Goal: Information Seeking & Learning: Stay updated

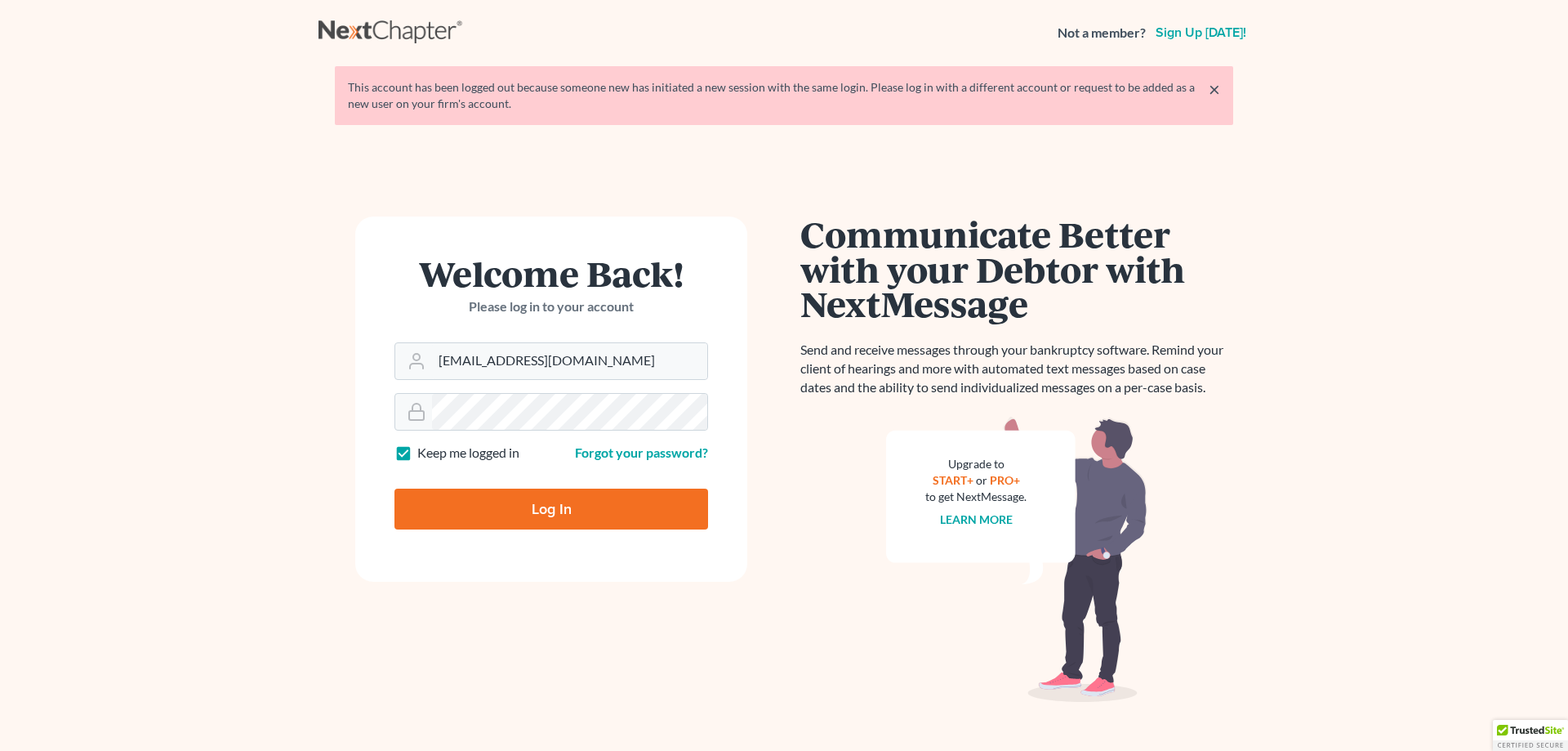
click at [536, 496] on input "Log In" at bounding box center [551, 509] width 314 height 41
type input "Thinking..."
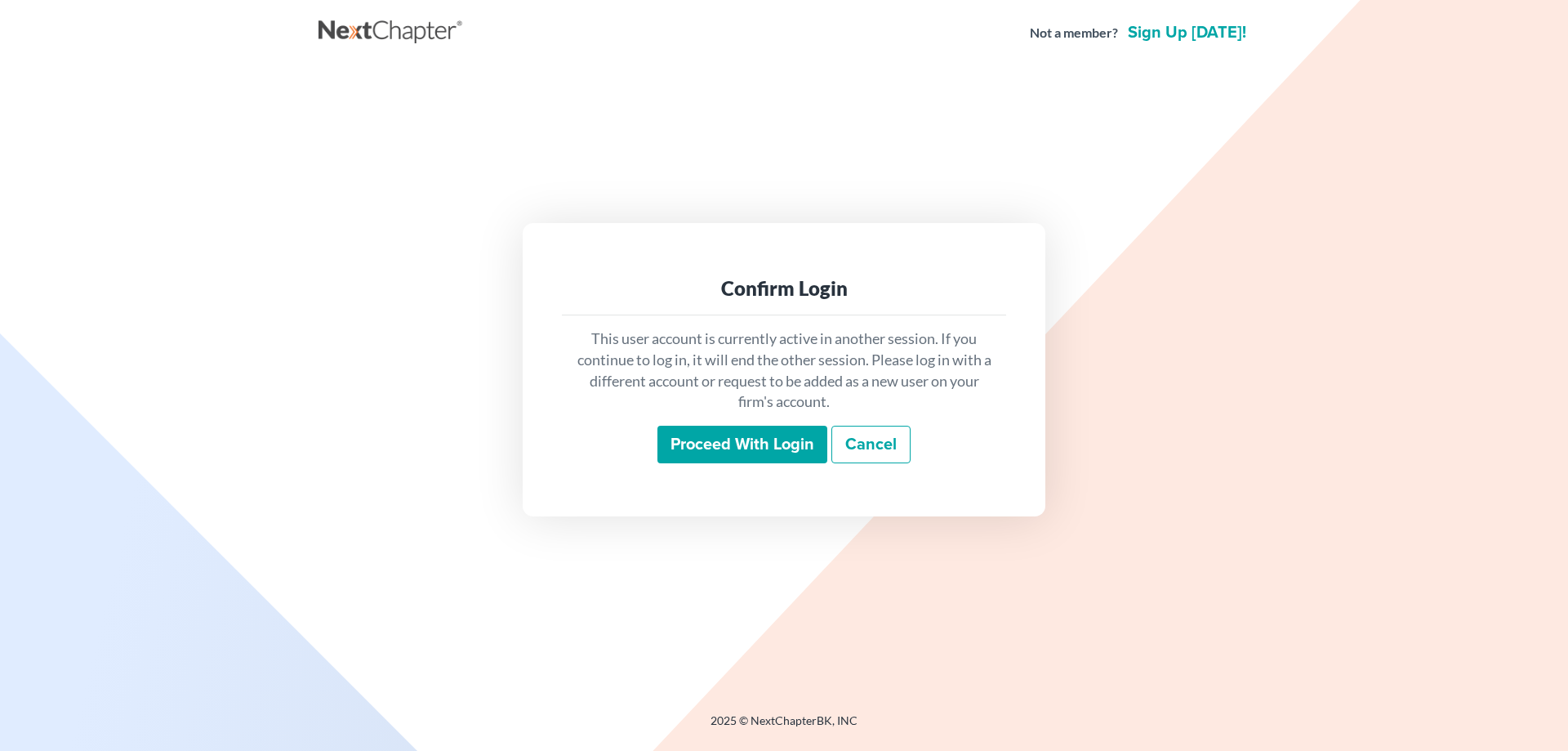
click at [737, 436] on input "Proceed with login" at bounding box center [741, 444] width 169 height 38
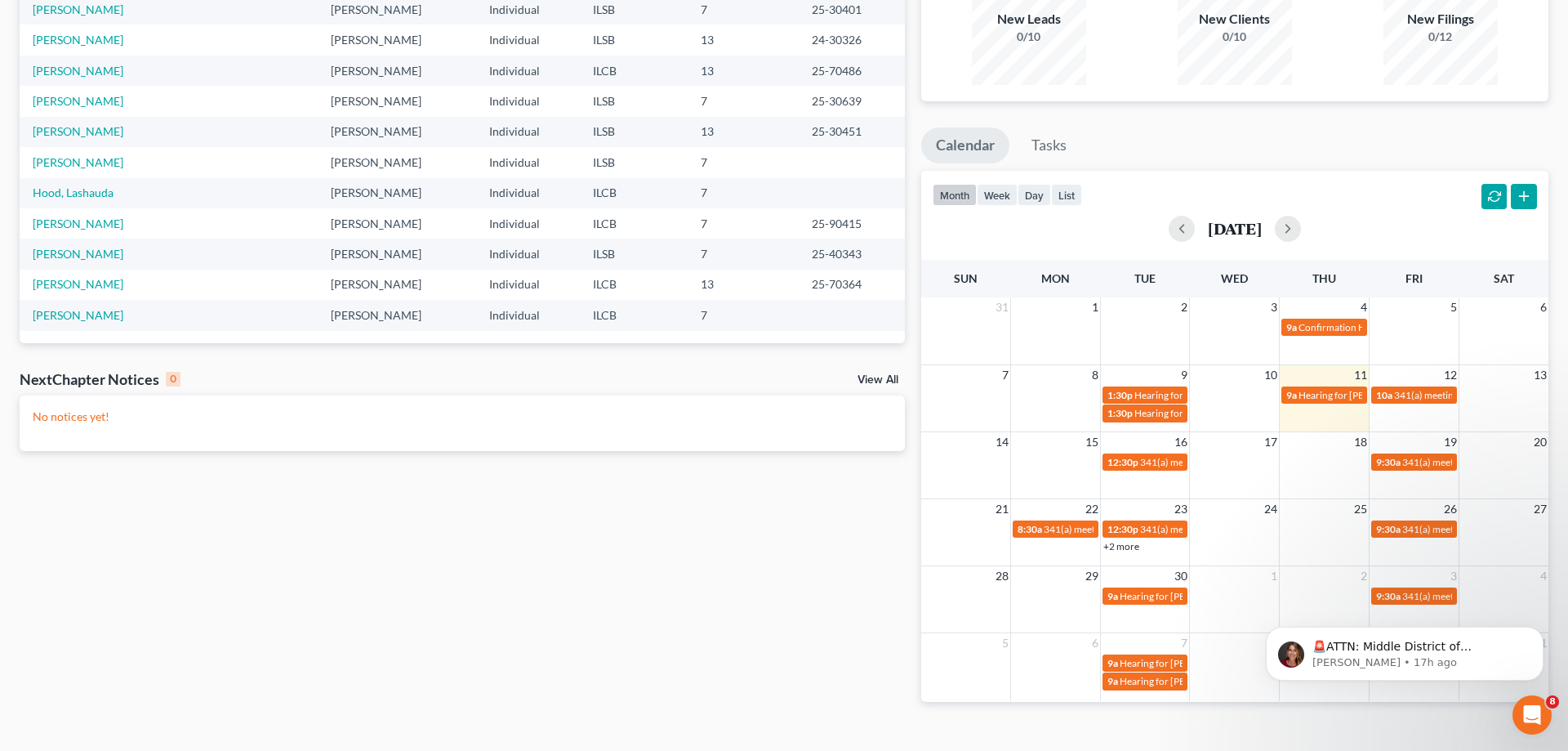
click at [888, 378] on link "View All" at bounding box center [878, 380] width 41 height 12
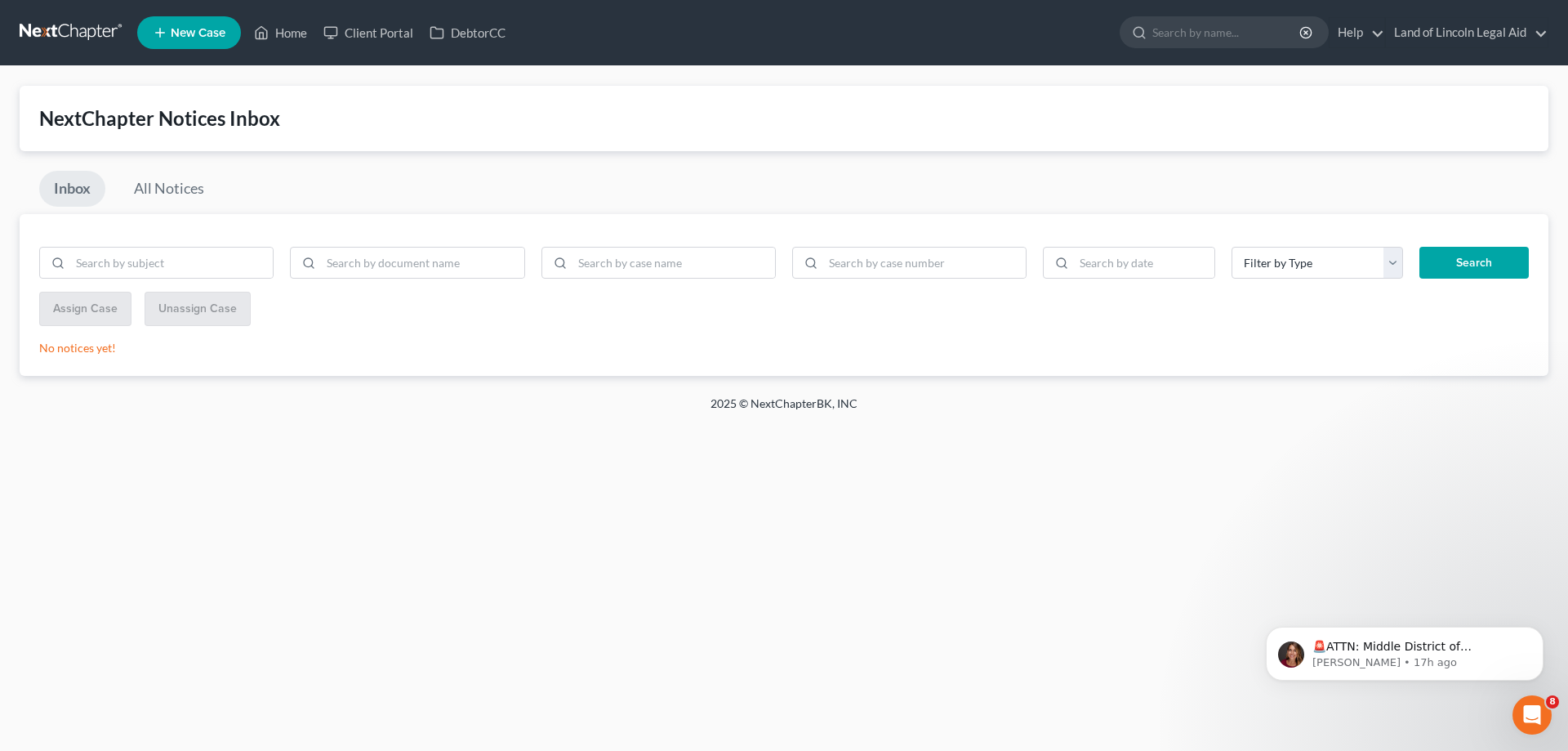
click at [69, 516] on div "Home New Case Client Portal DebtorCC Land of Lincoln Legal Aid jhall@lincolnleg…" at bounding box center [784, 375] width 1568 height 751
click at [189, 256] on input "search" at bounding box center [171, 262] width 203 height 31
click at [171, 188] on link "All Notices" at bounding box center [169, 188] width 99 height 36
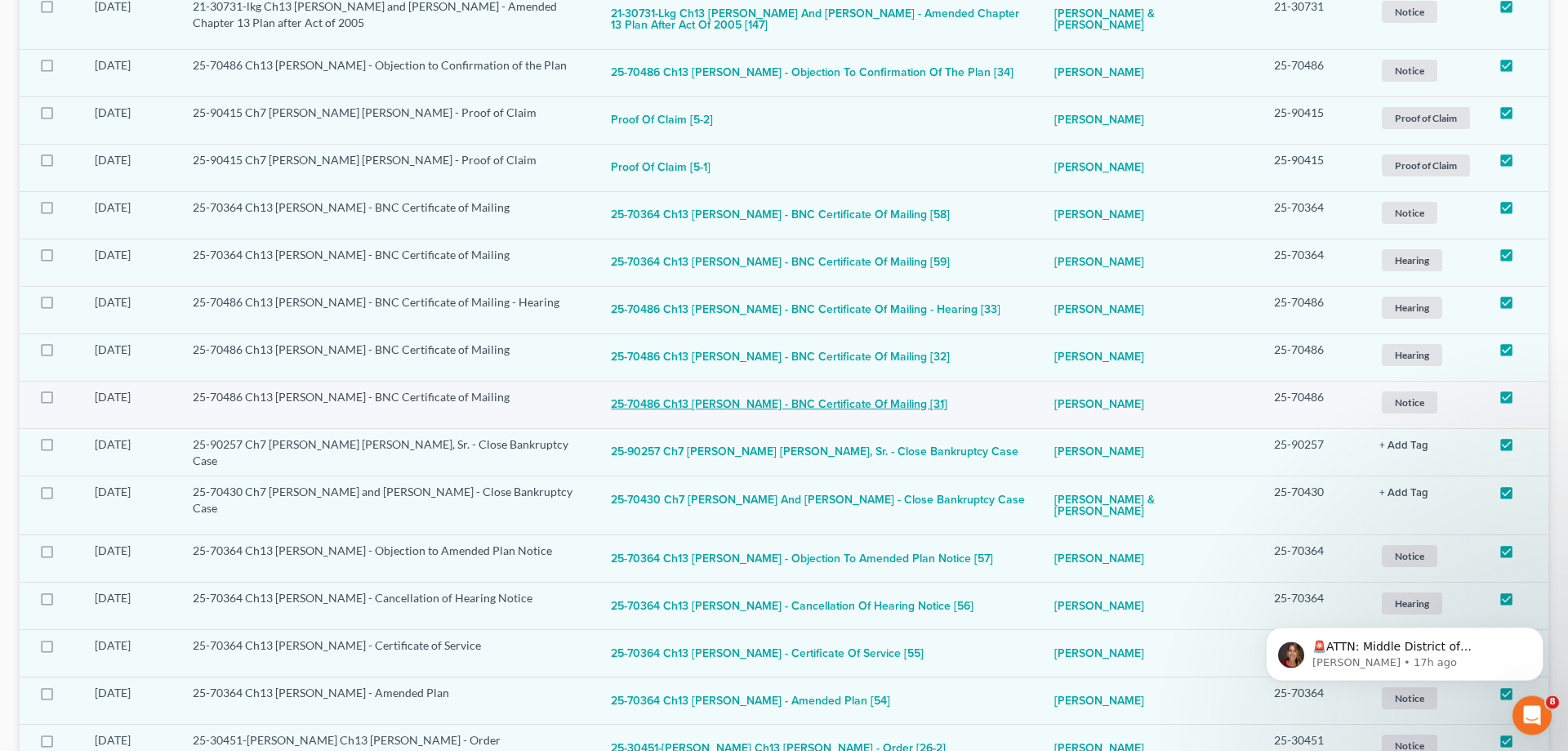
scroll to position [844, 0]
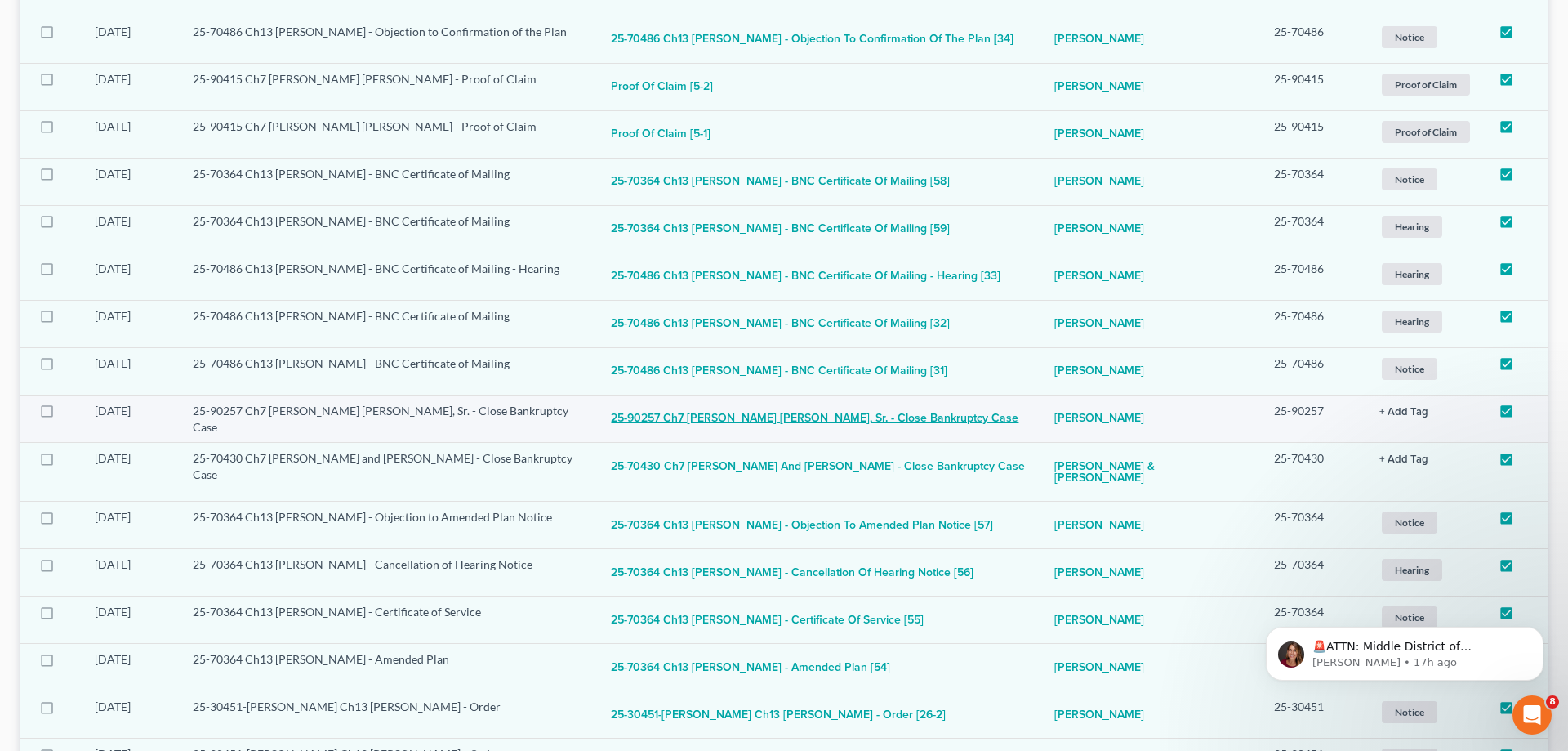
click at [879, 403] on button "25-90257 Ch7 [PERSON_NAME] [PERSON_NAME], Sr. - Close Bankruptcy Case" at bounding box center [815, 419] width 407 height 33
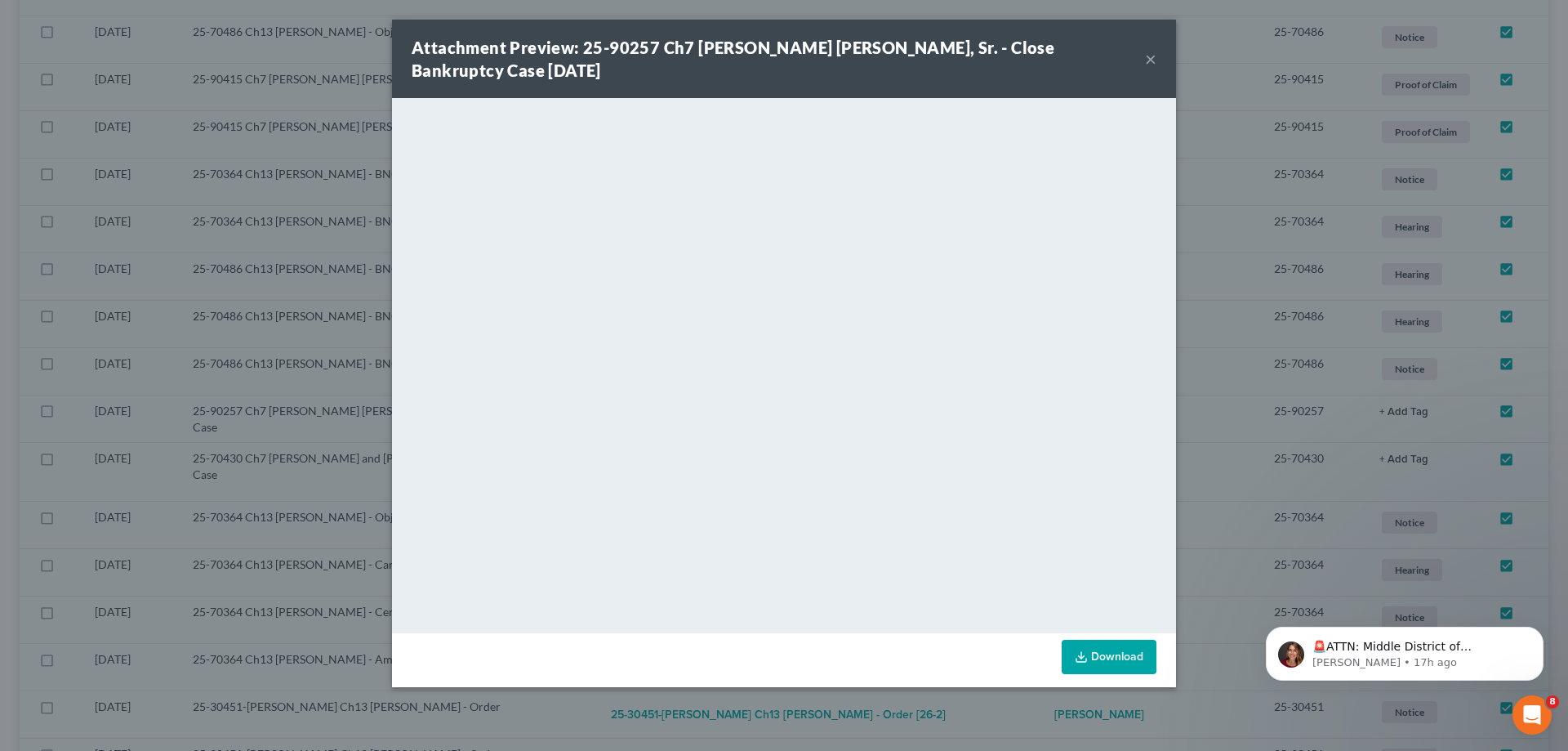
click at [1147, 58] on button "×" at bounding box center [1151, 58] width 12 height 19
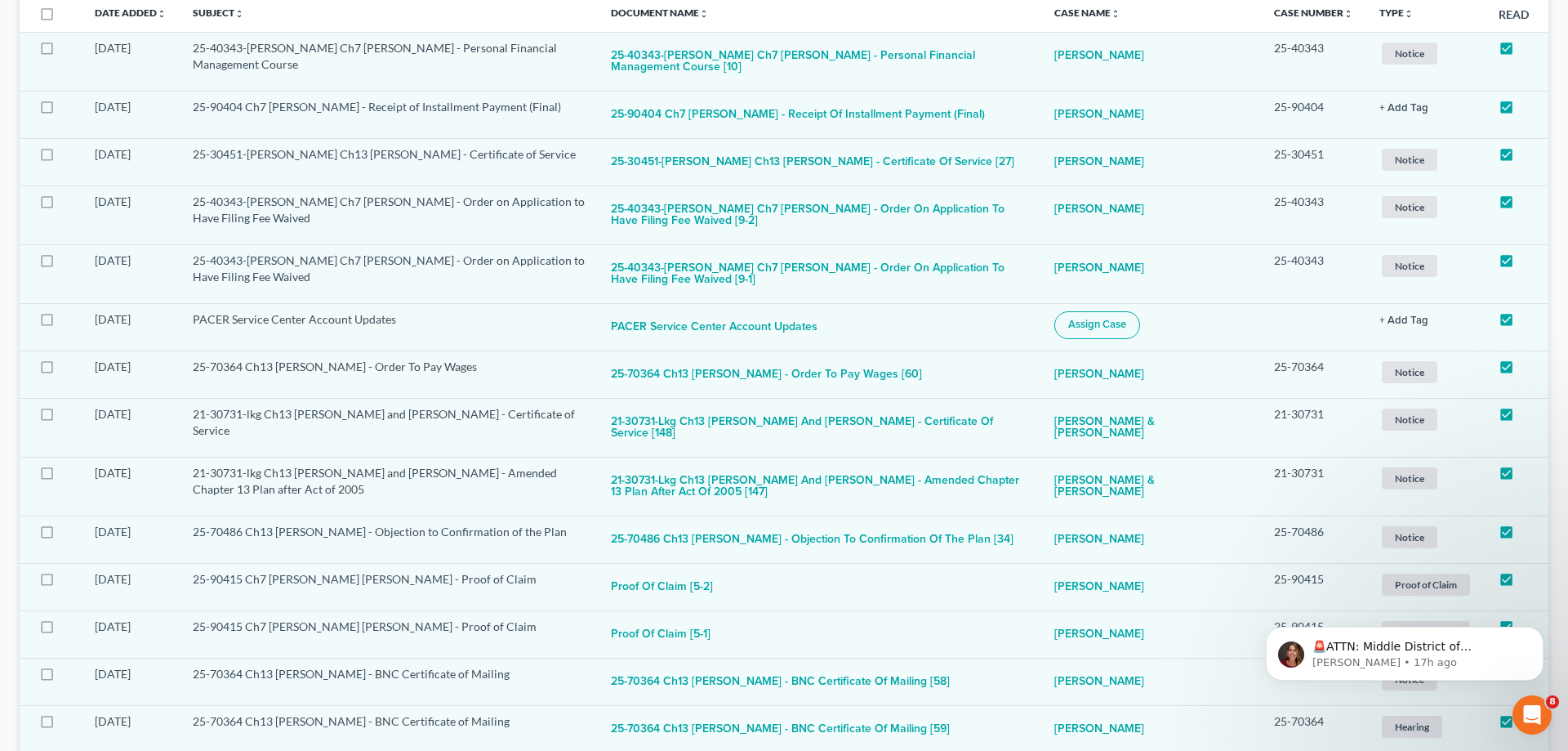
scroll to position [0, 0]
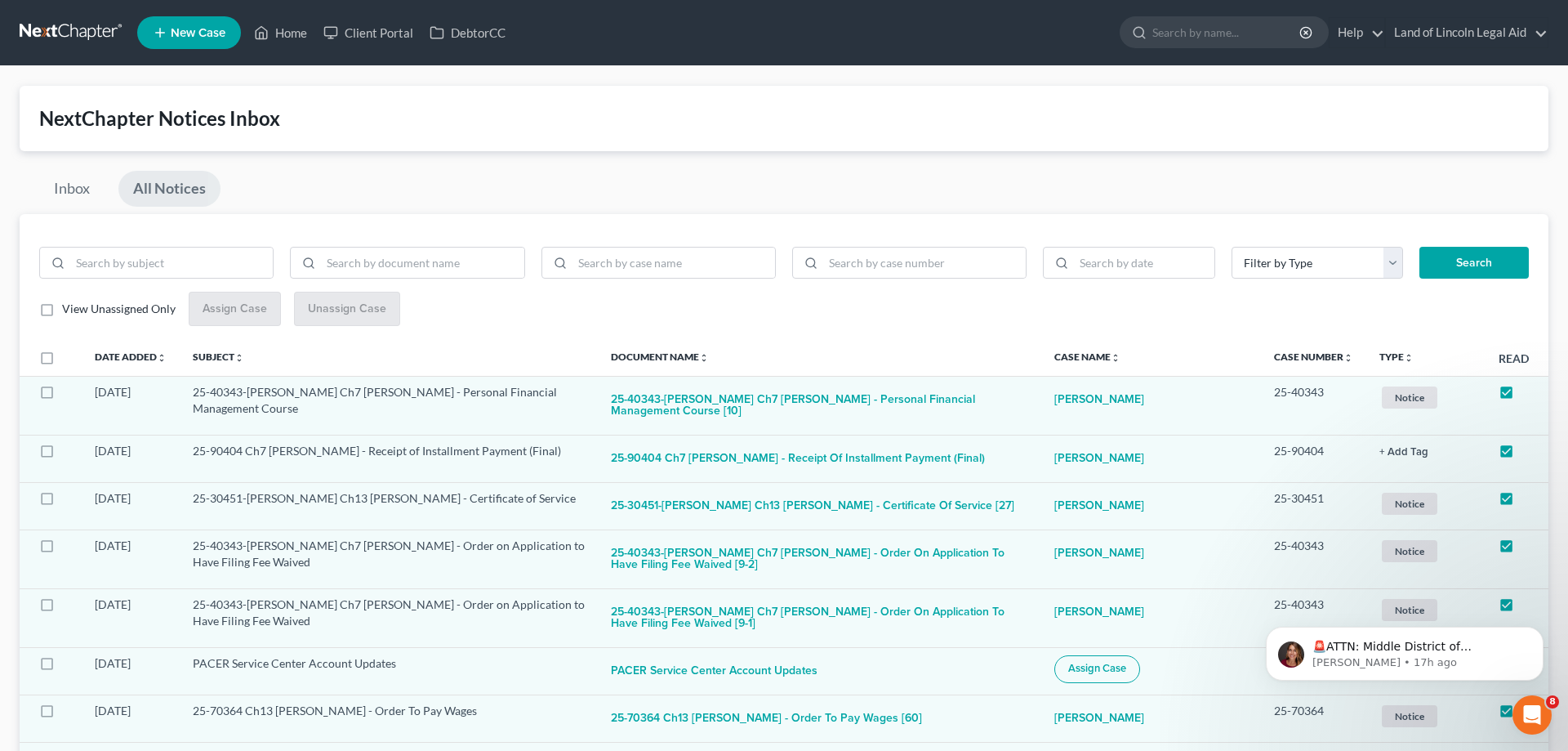
click at [91, 21] on link at bounding box center [71, 33] width 104 height 29
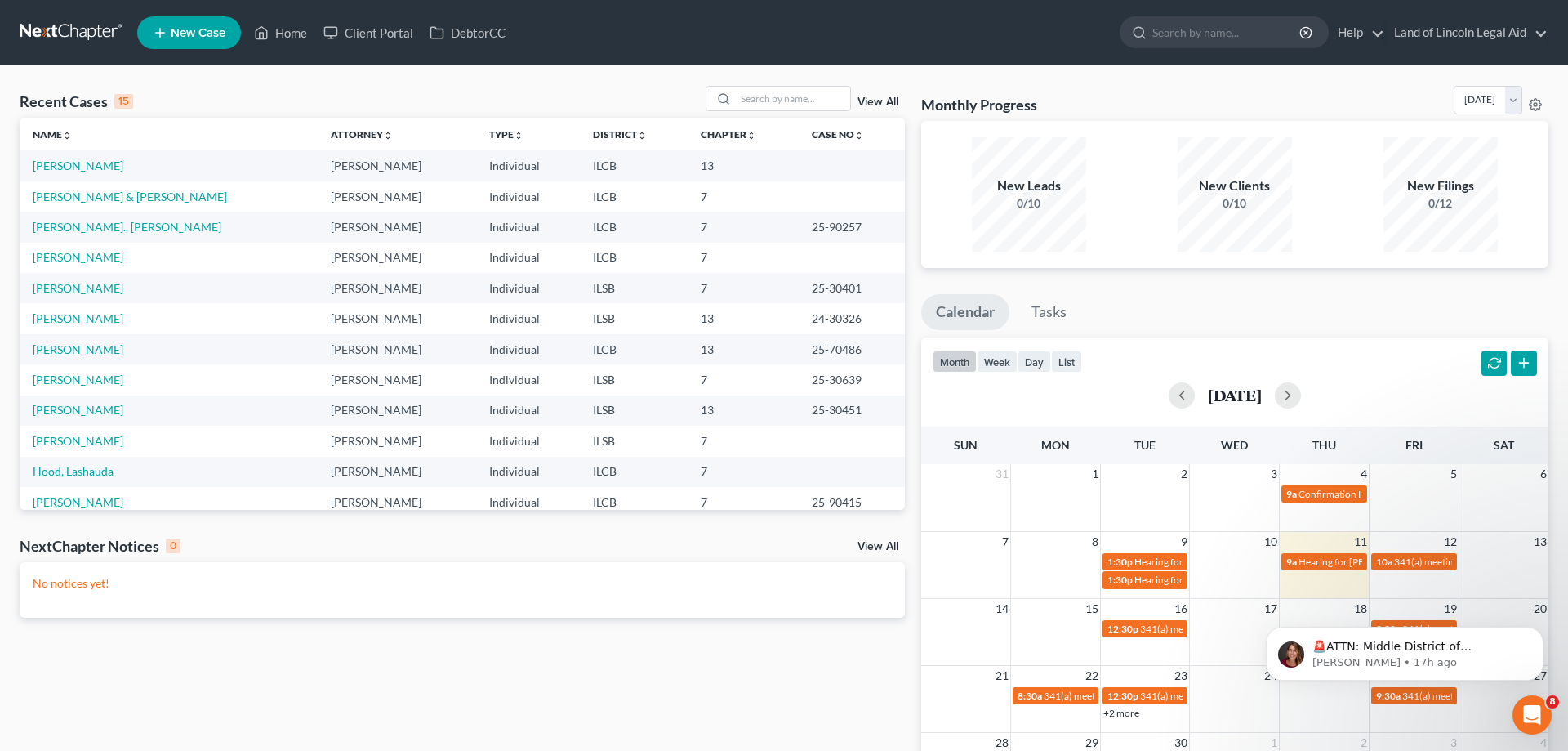
click at [76, 24] on link at bounding box center [71, 33] width 104 height 29
click at [883, 543] on link "View All" at bounding box center [878, 546] width 41 height 12
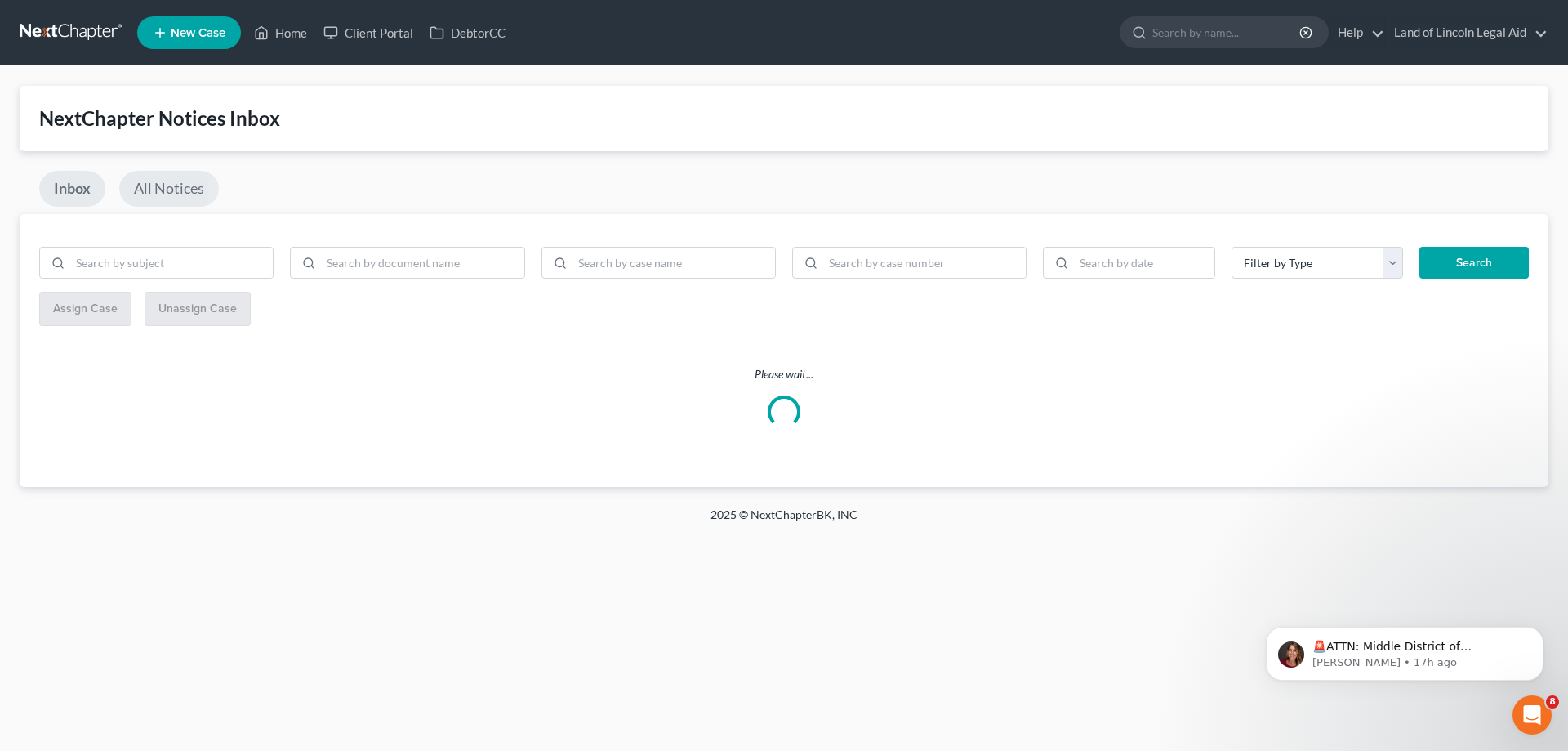
click at [144, 184] on link "All Notices" at bounding box center [169, 188] width 99 height 36
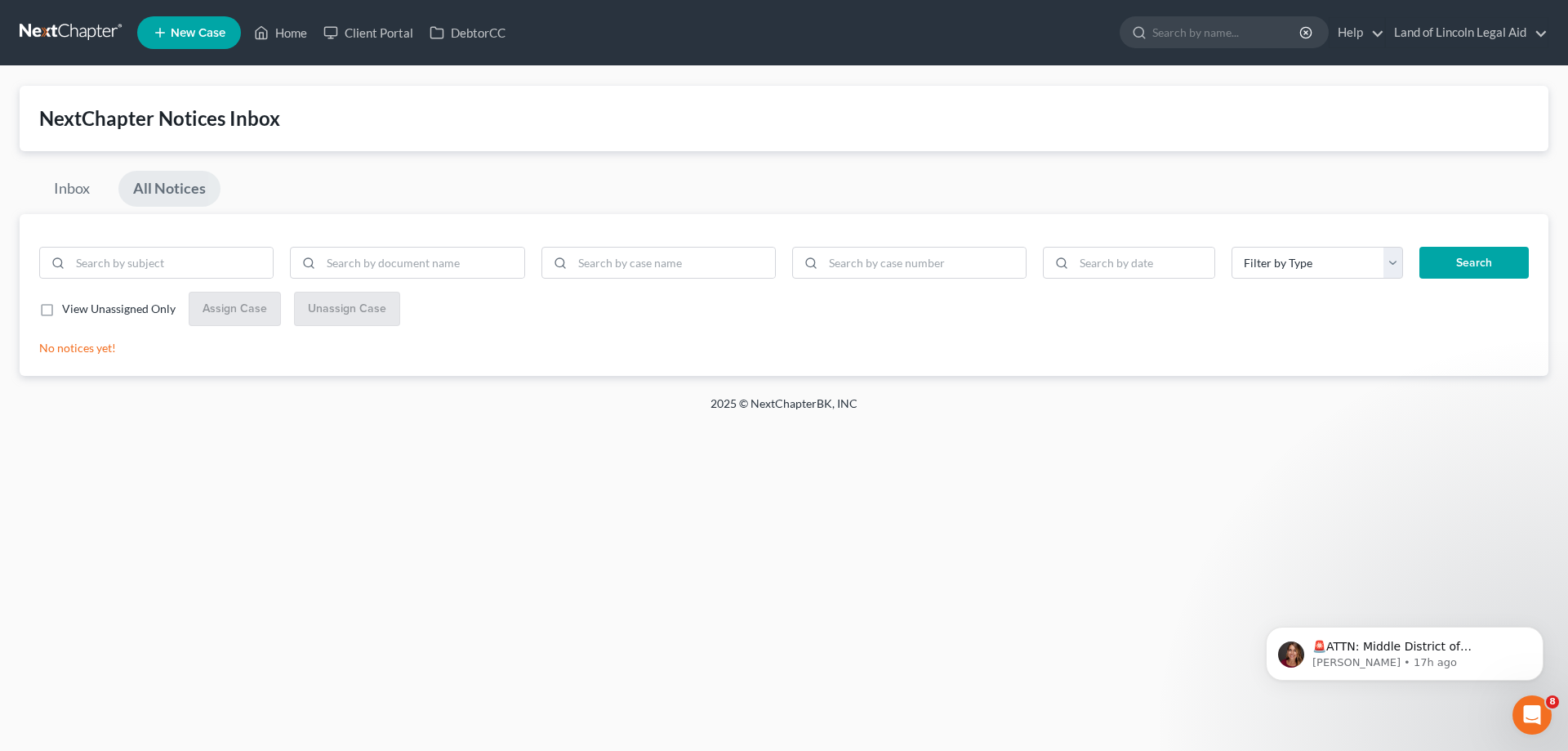
click at [164, 187] on link "All Notices" at bounding box center [169, 188] width 102 height 36
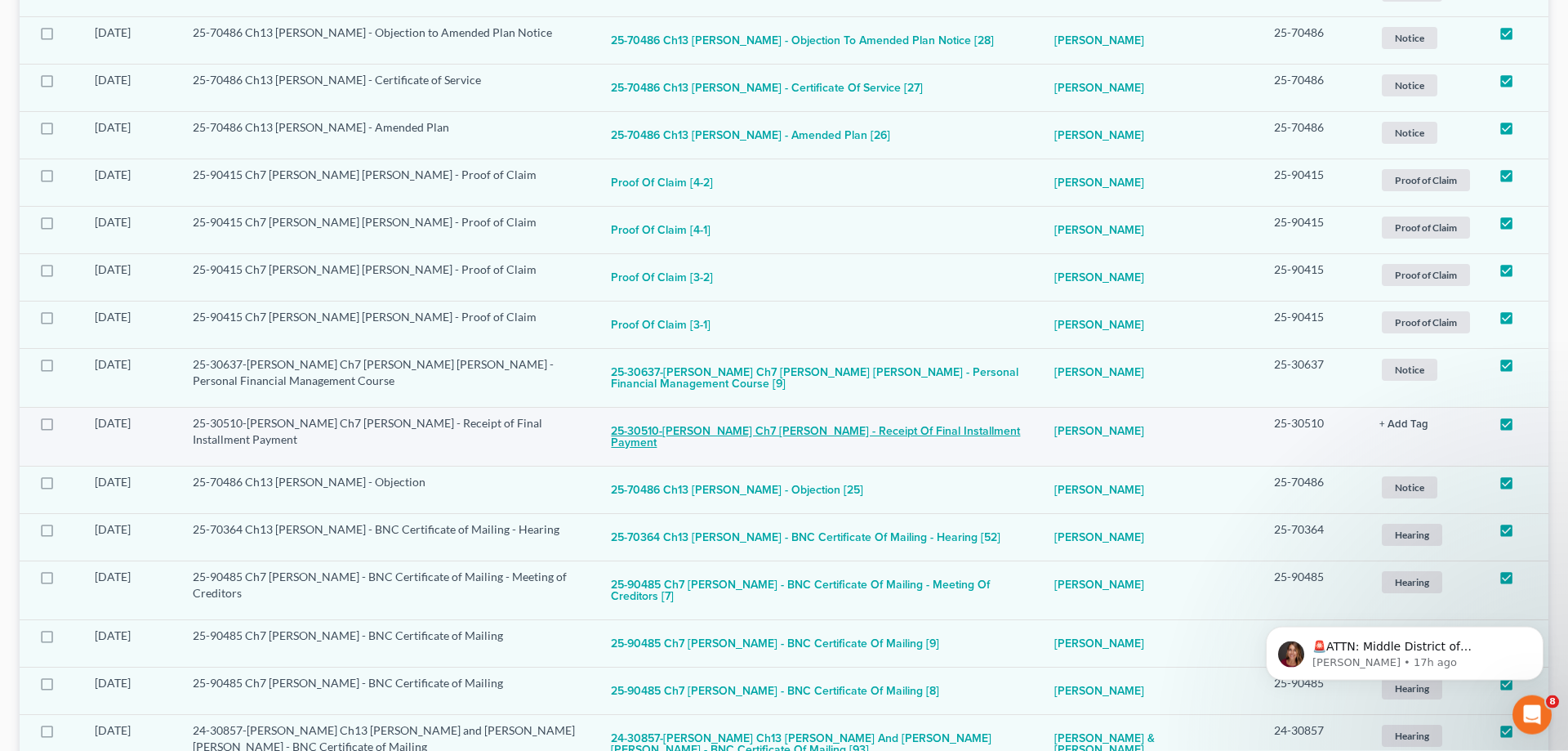
scroll to position [1844, 0]
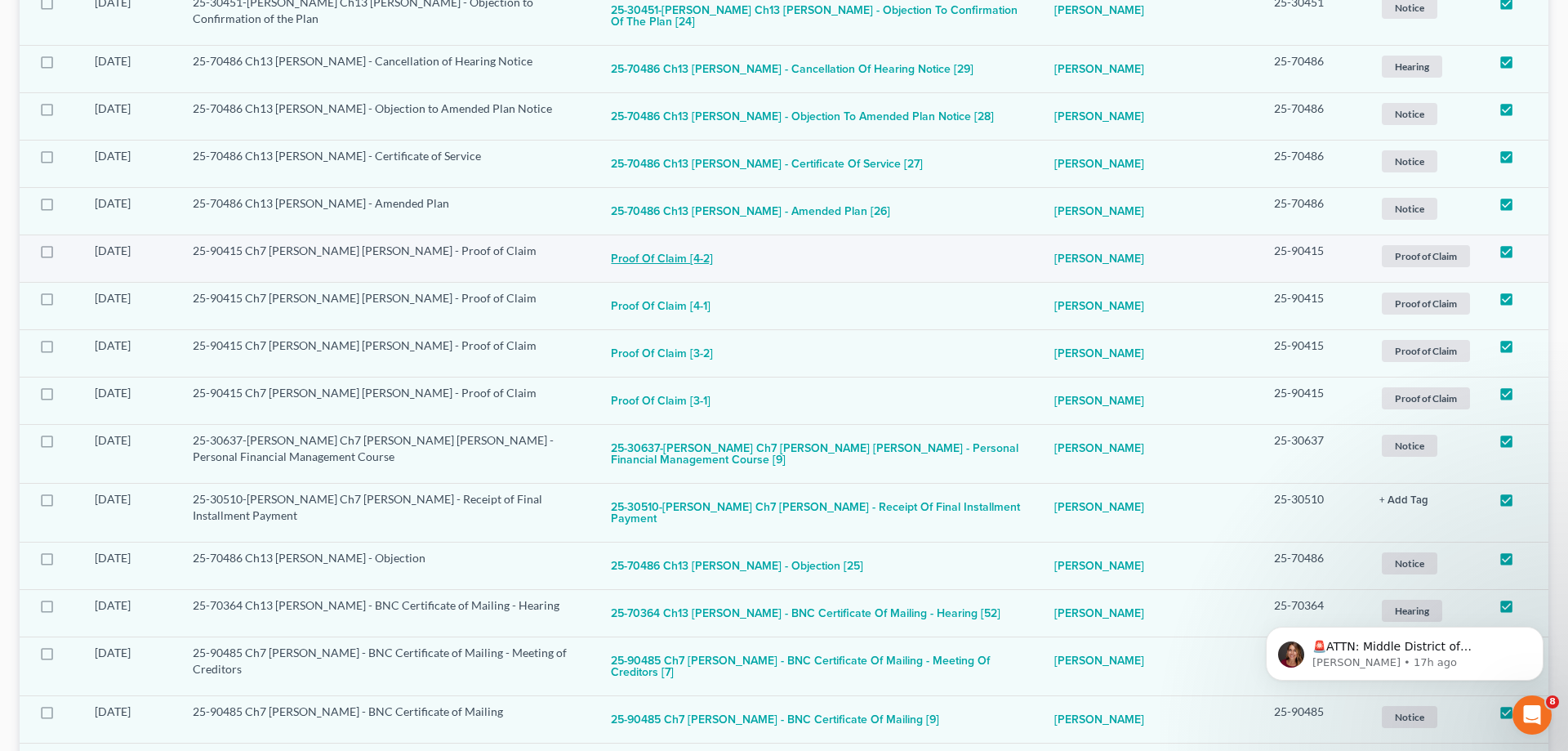
click at [675, 242] on button "Proof of Claim [4-2]" at bounding box center [662, 258] width 102 height 33
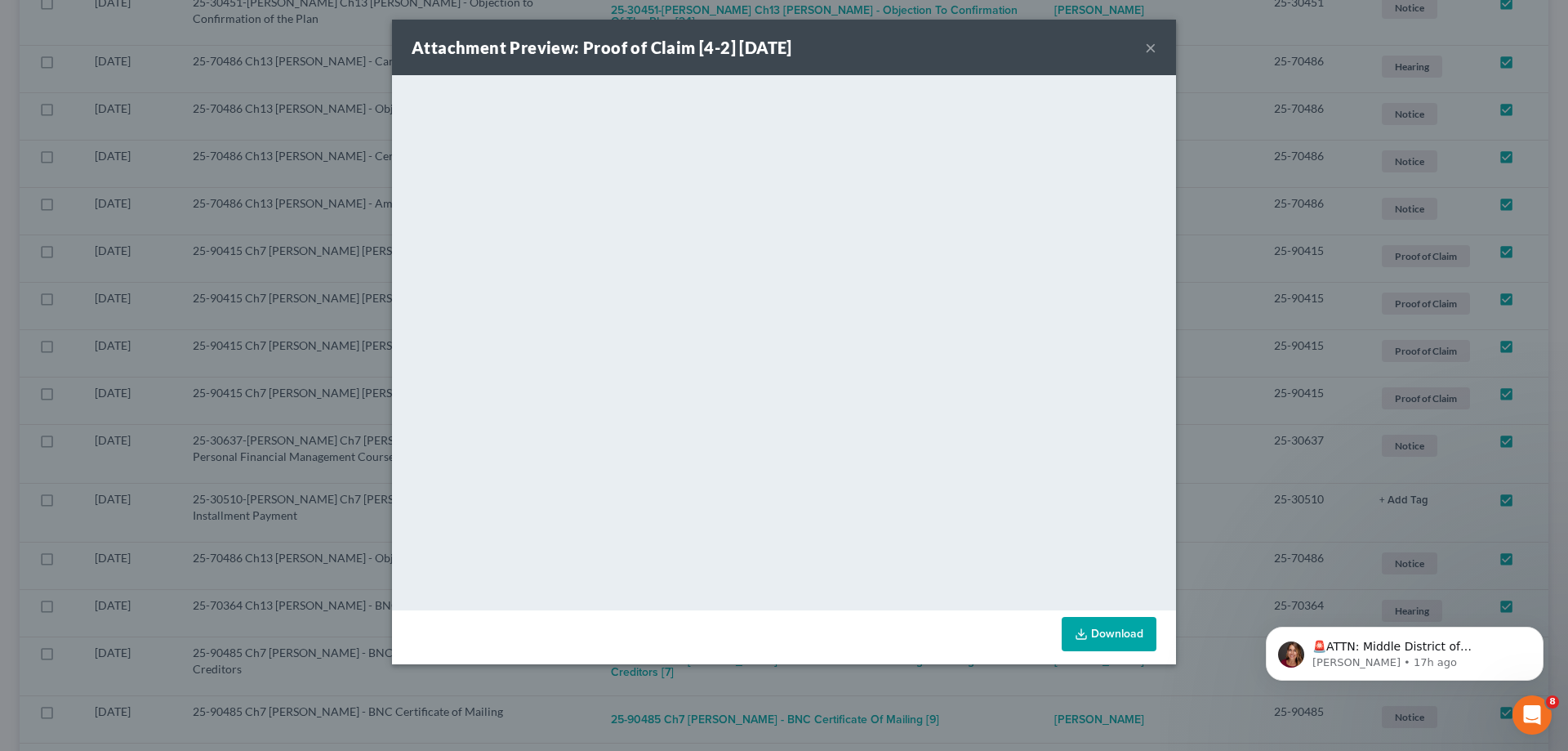
click at [1146, 46] on button "×" at bounding box center [1151, 47] width 12 height 19
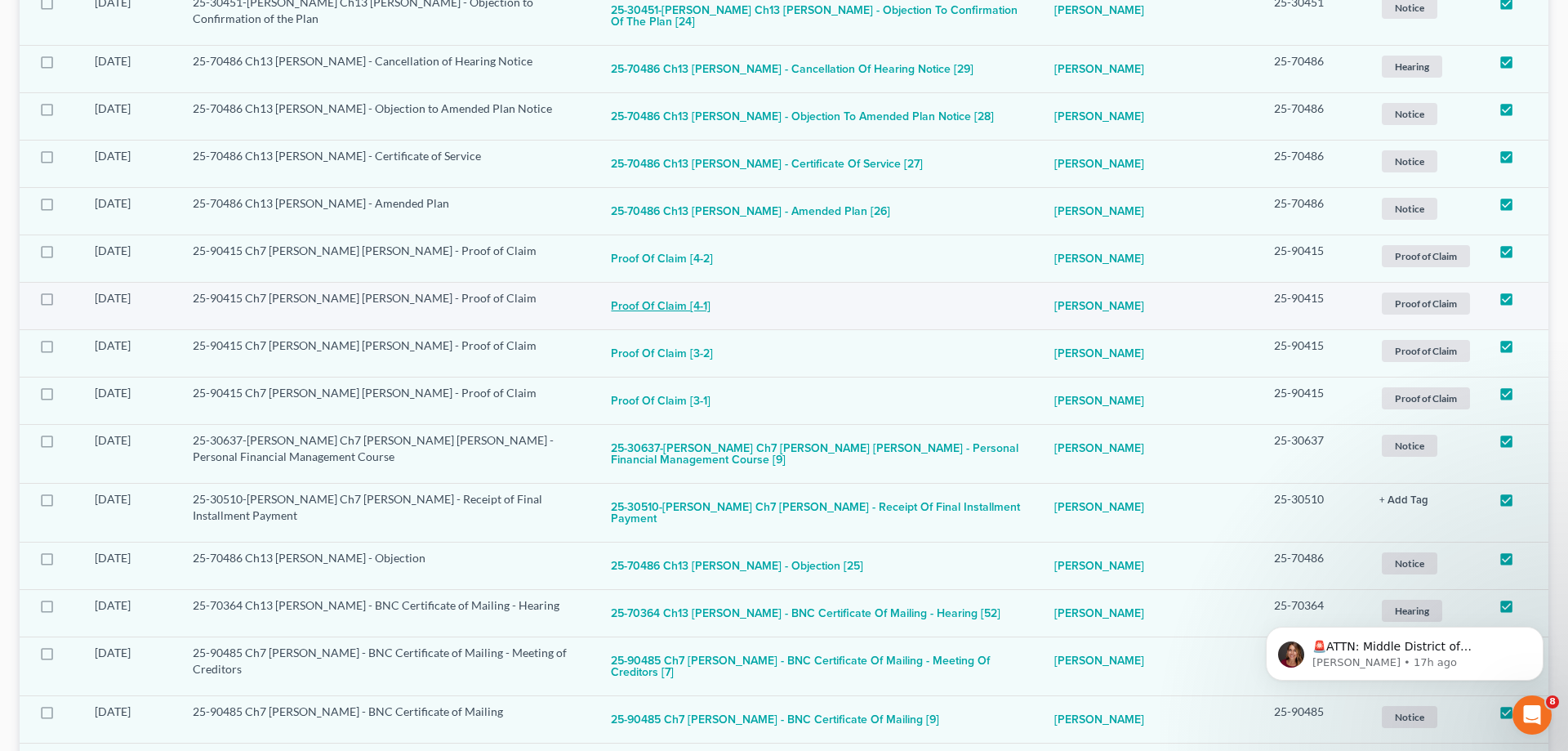
click at [690, 290] on button "Proof of Claim [4-1]" at bounding box center [660, 306] width 99 height 33
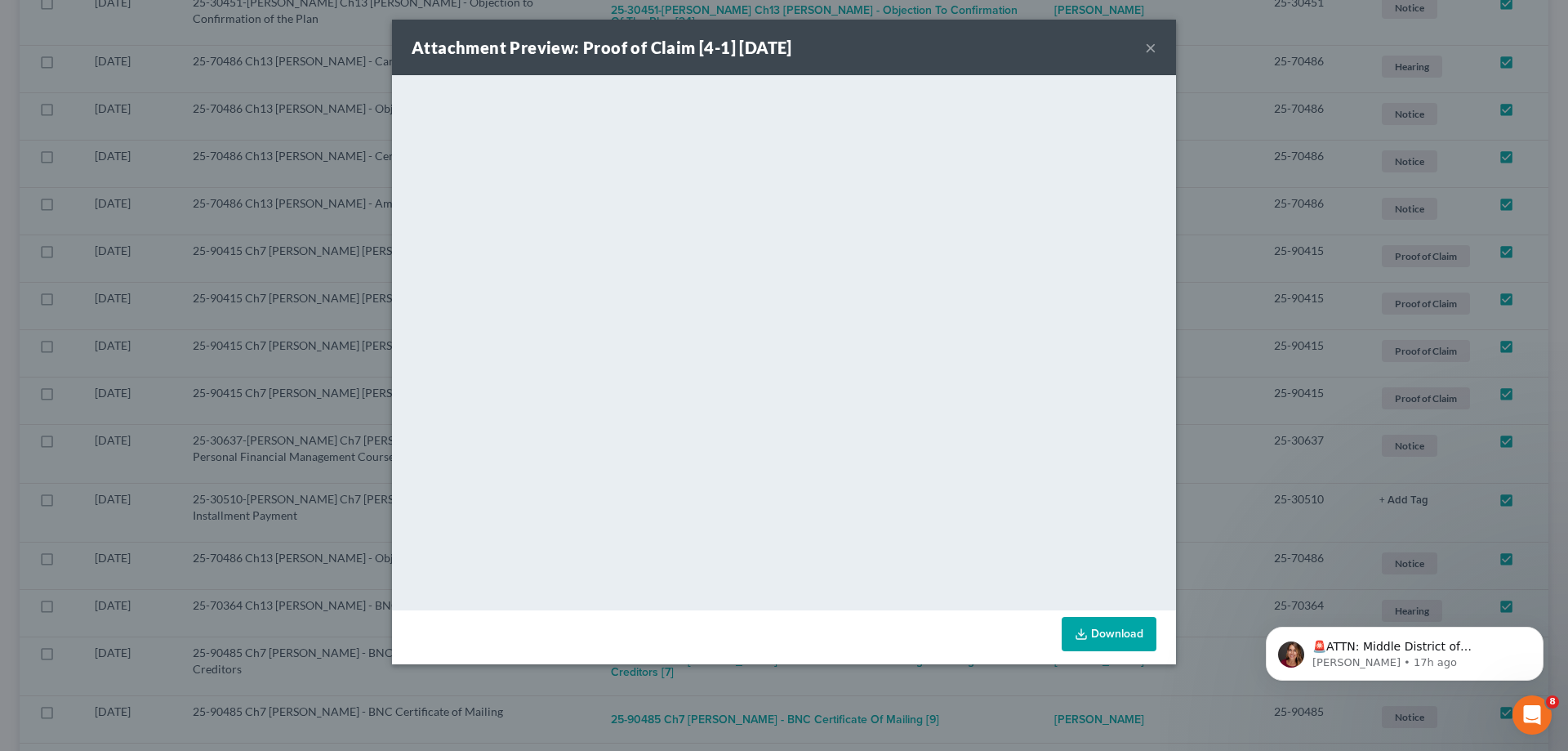
click at [1156, 41] on div "Attachment Preview: Proof of Claim [4-1] [DATE] ×" at bounding box center [783, 47] width 784 height 56
click at [1145, 50] on div "Attachment Preview: Proof of Claim [4-1] [DATE] ×" at bounding box center [783, 47] width 784 height 56
click at [1153, 52] on button "×" at bounding box center [1151, 47] width 12 height 19
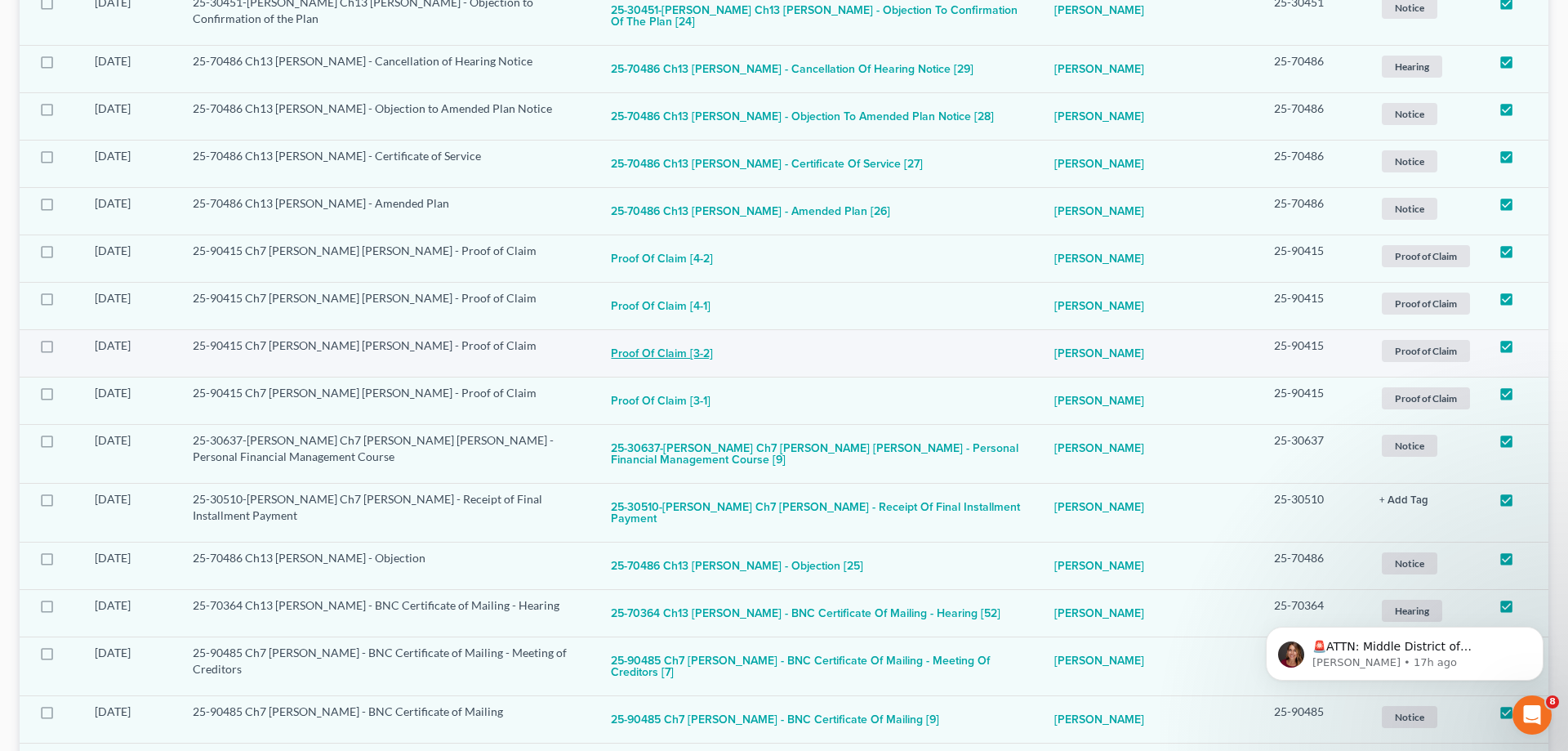
click at [701, 337] on button "Proof of Claim [3-2]" at bounding box center [662, 353] width 102 height 33
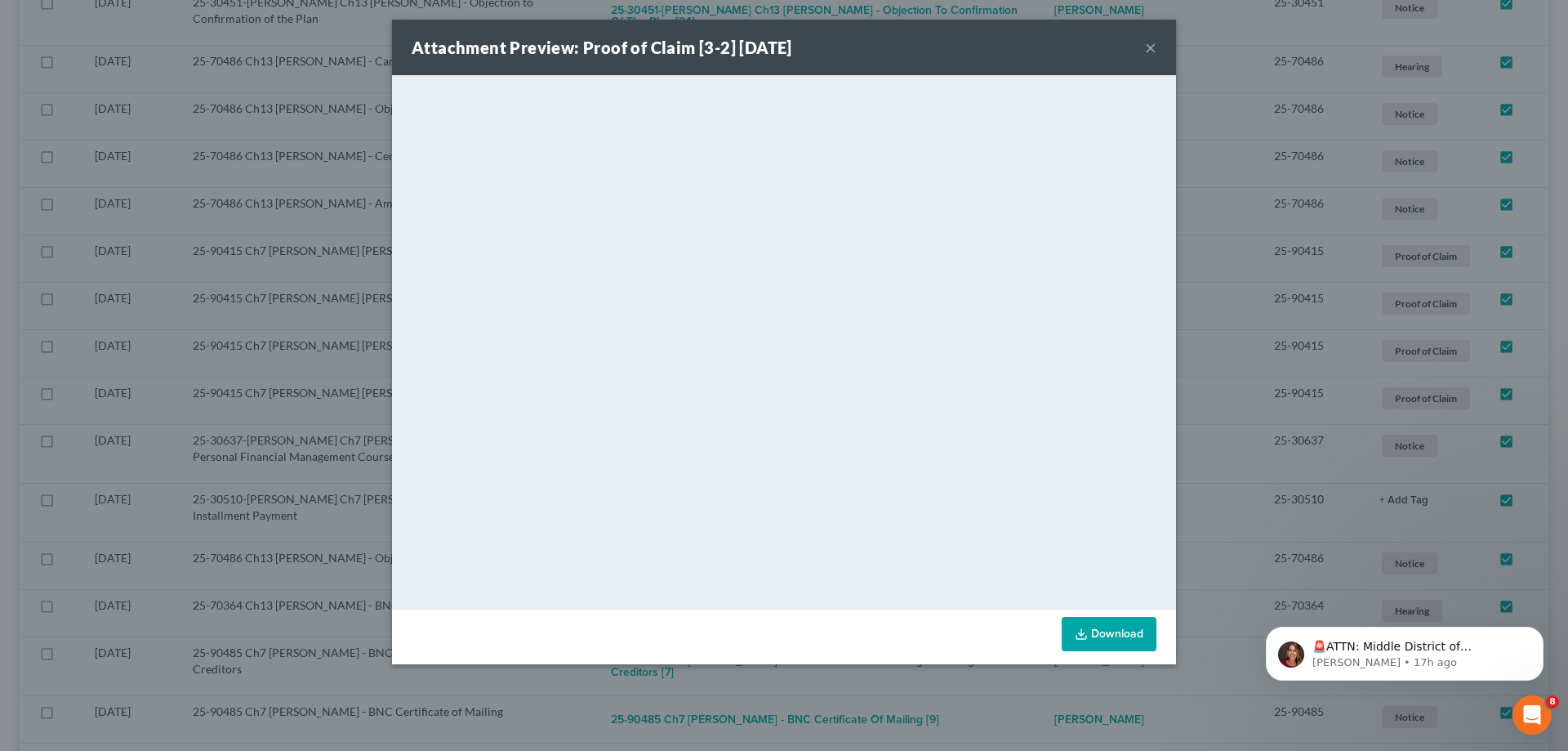
click at [1152, 49] on button "×" at bounding box center [1151, 47] width 12 height 19
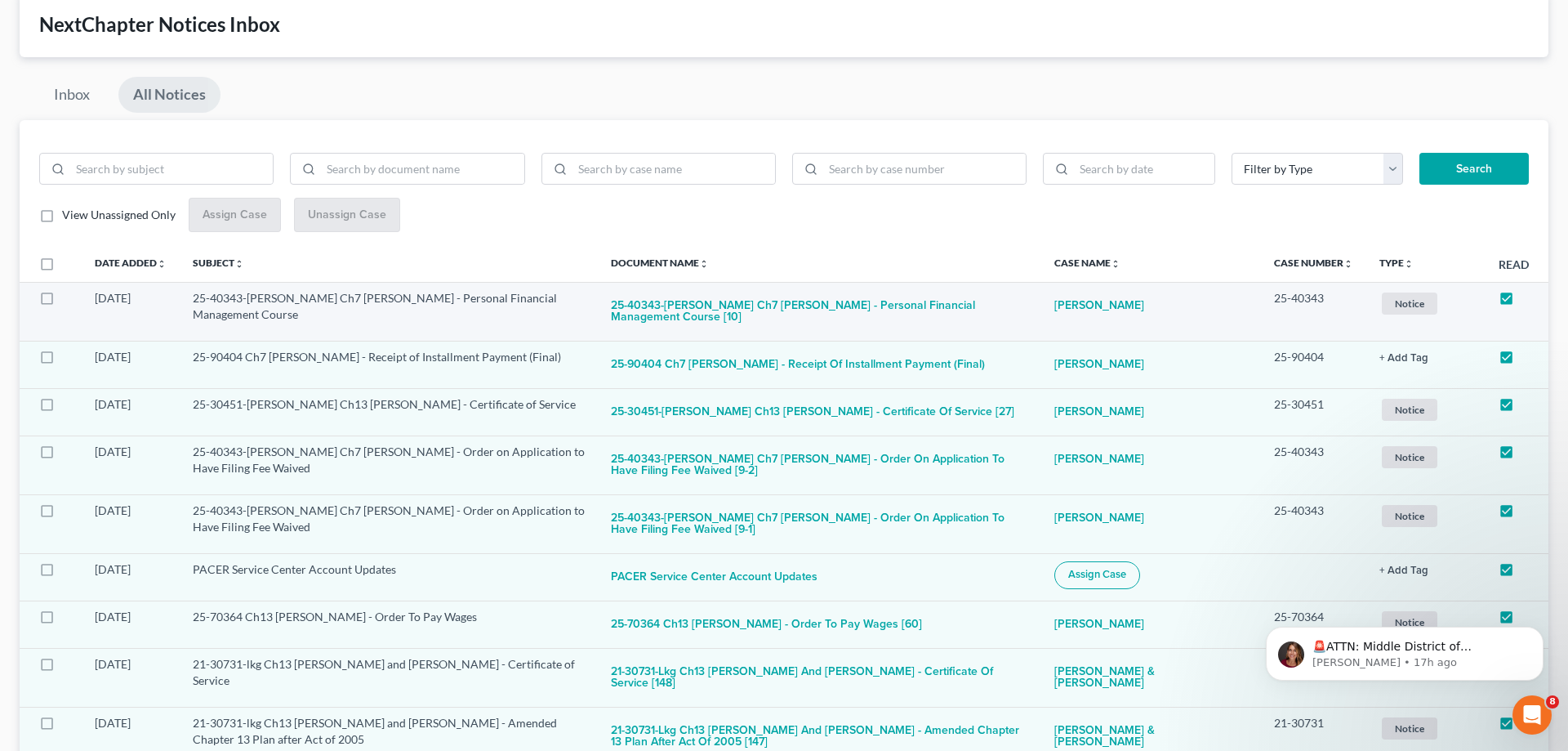
scroll to position [0, 0]
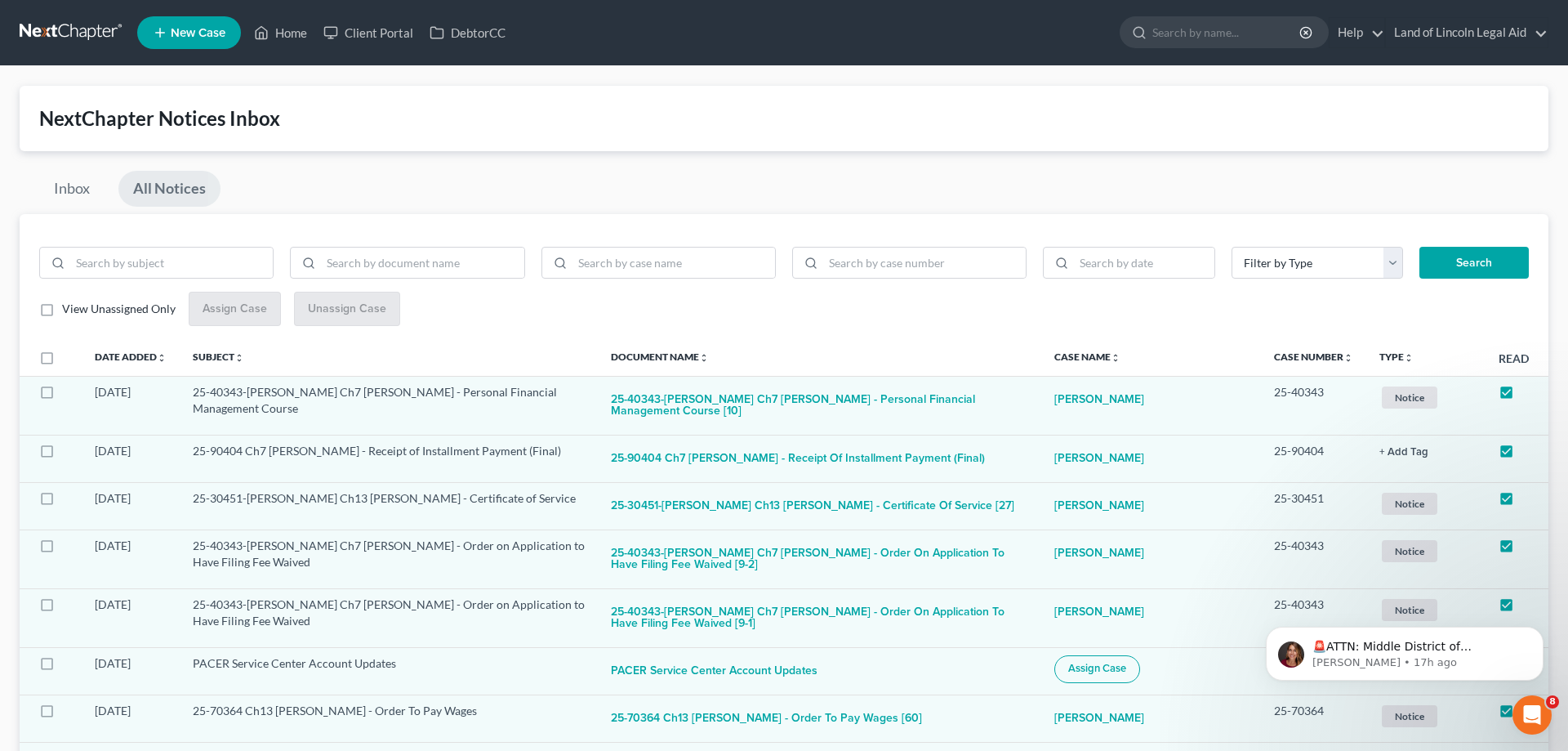
click at [83, 29] on link at bounding box center [71, 33] width 104 height 29
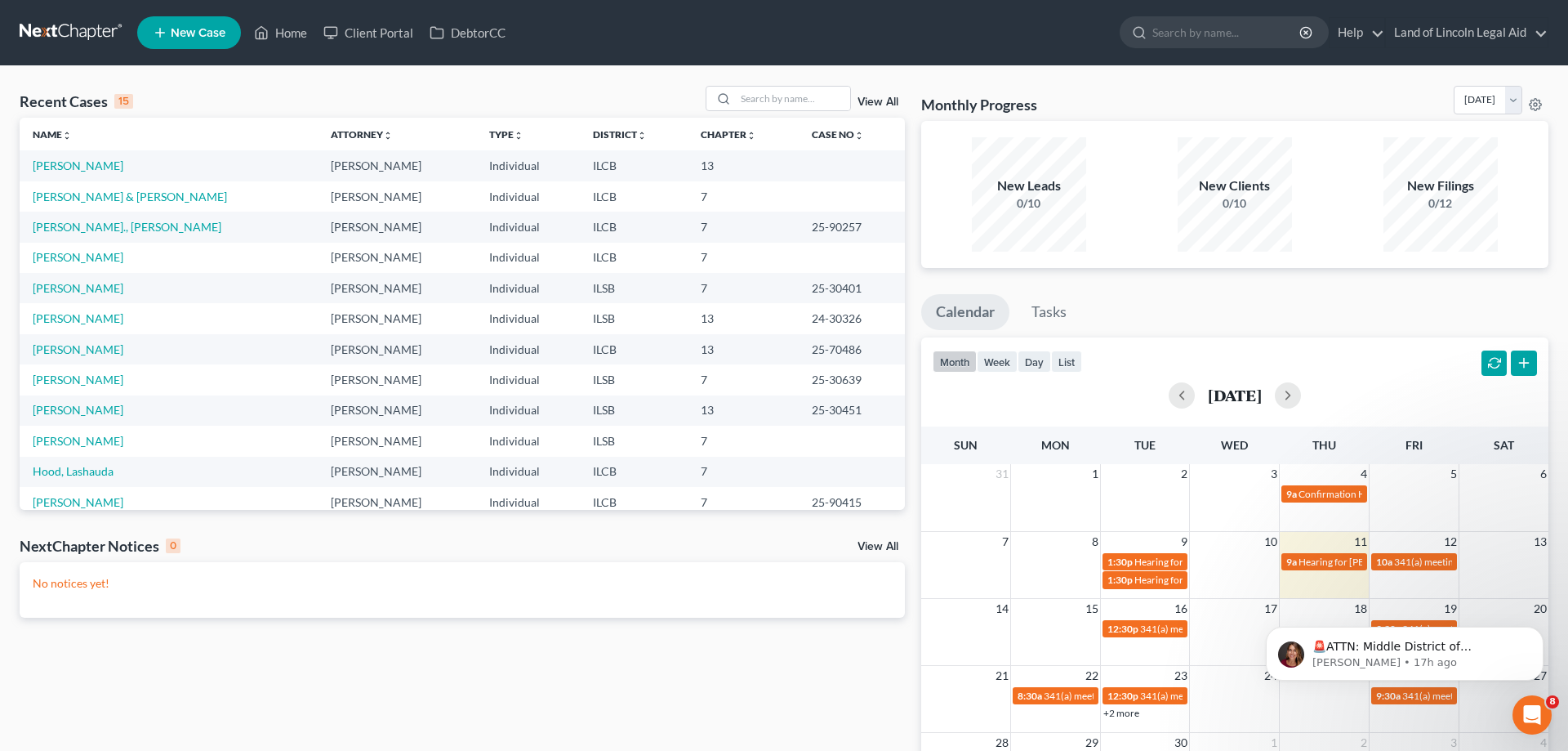
click at [876, 104] on link "View All" at bounding box center [878, 102] width 41 height 12
click at [877, 543] on link "View All" at bounding box center [878, 546] width 41 height 12
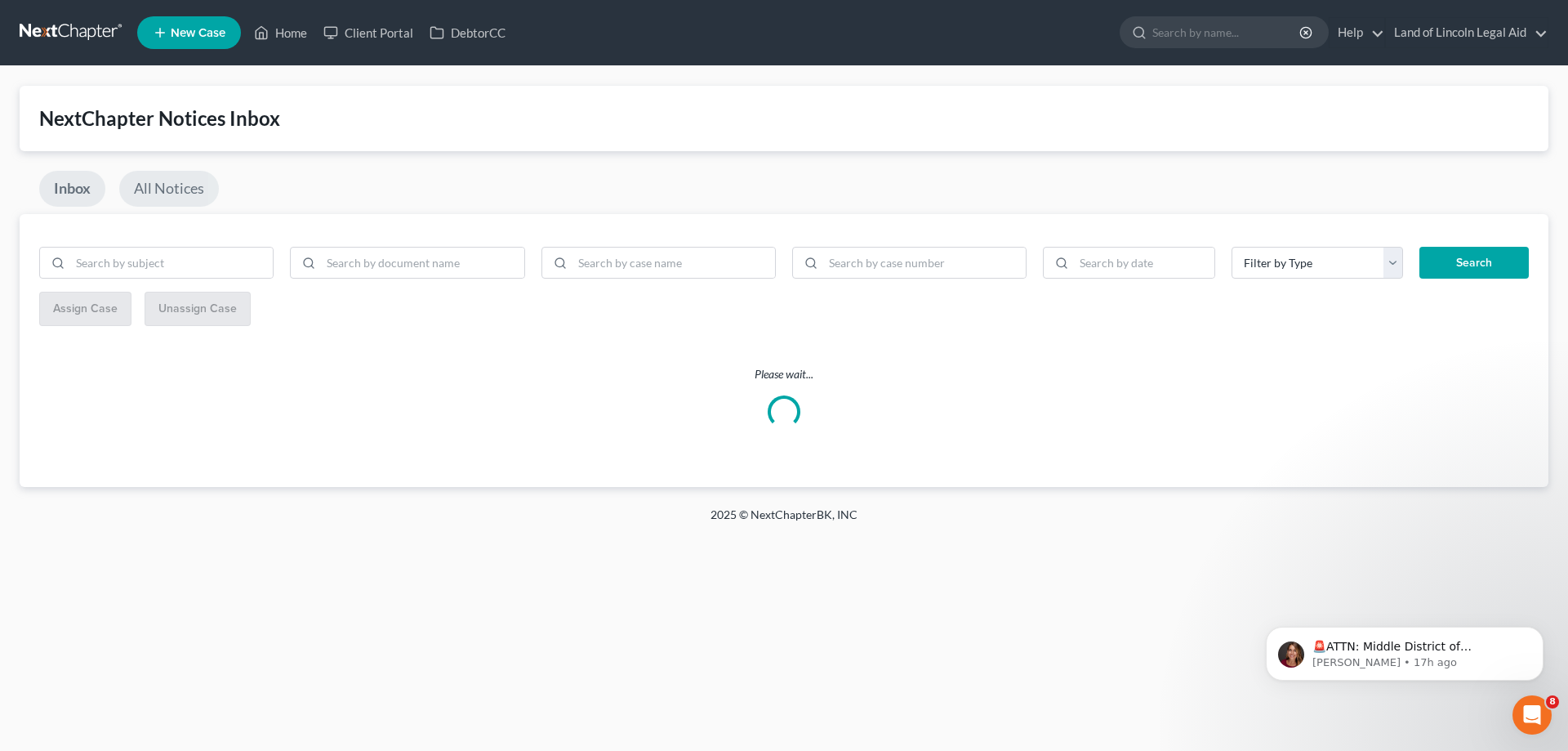
click at [149, 189] on link "All Notices" at bounding box center [169, 188] width 99 height 36
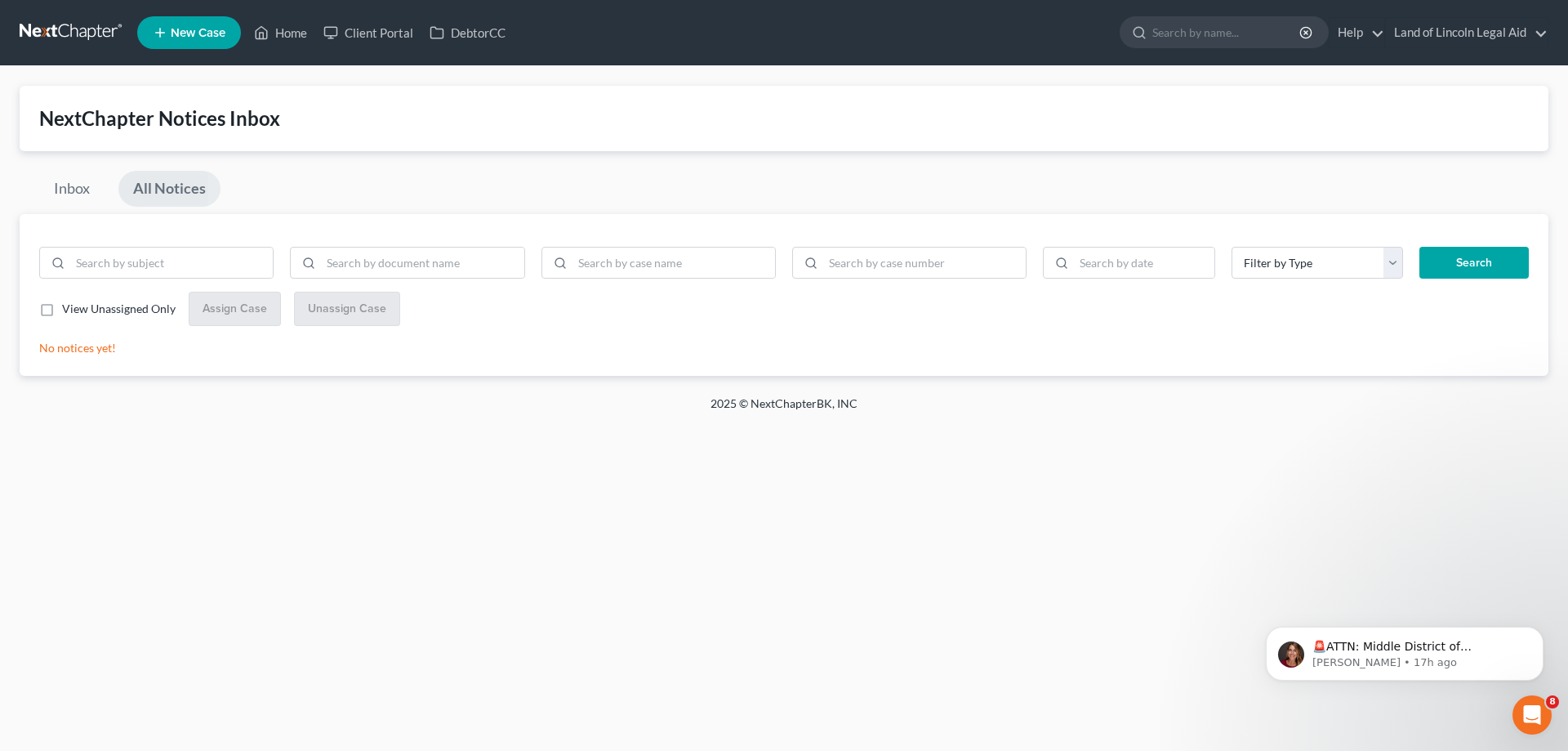
click at [154, 188] on link "All Notices" at bounding box center [169, 188] width 102 height 36
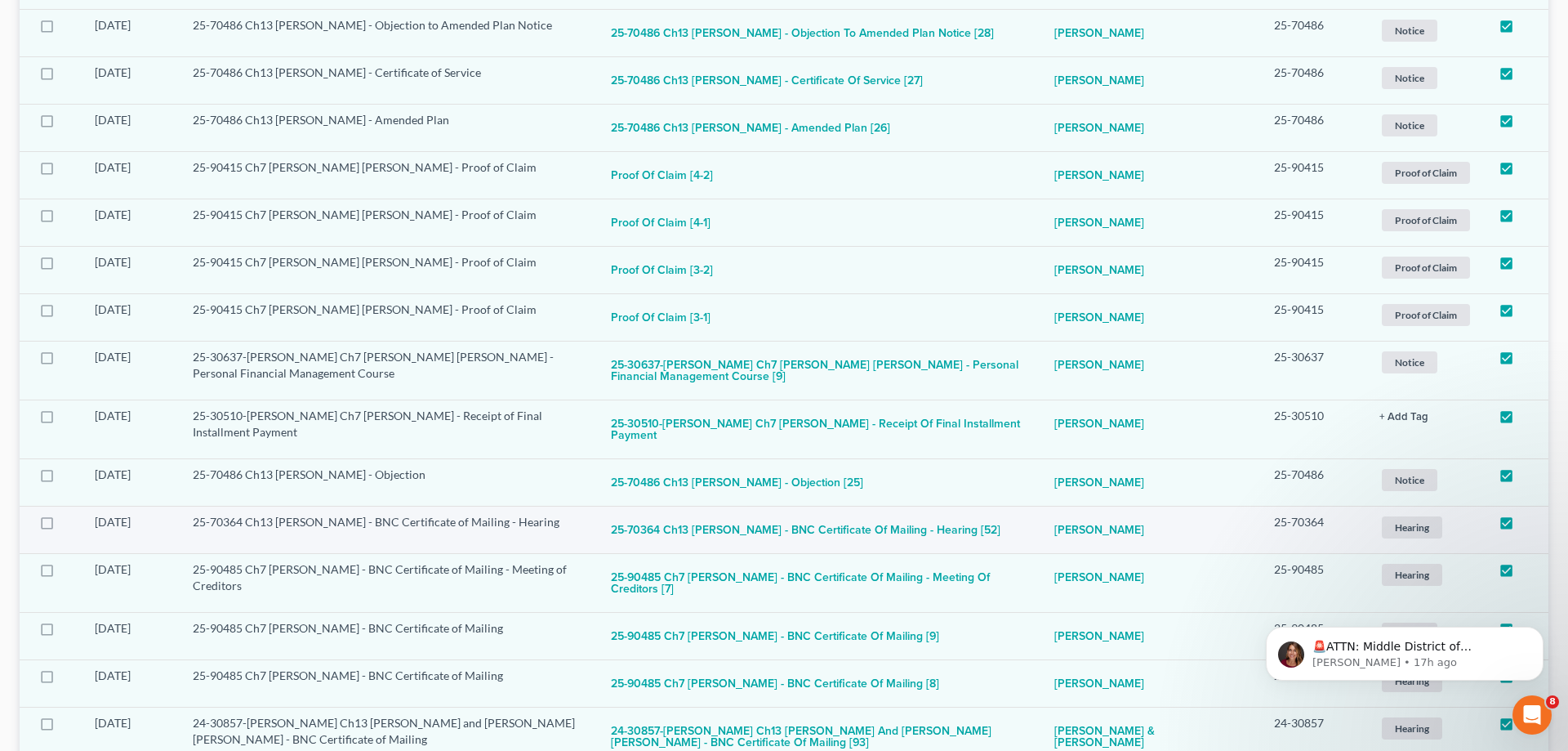
scroll to position [1844, 0]
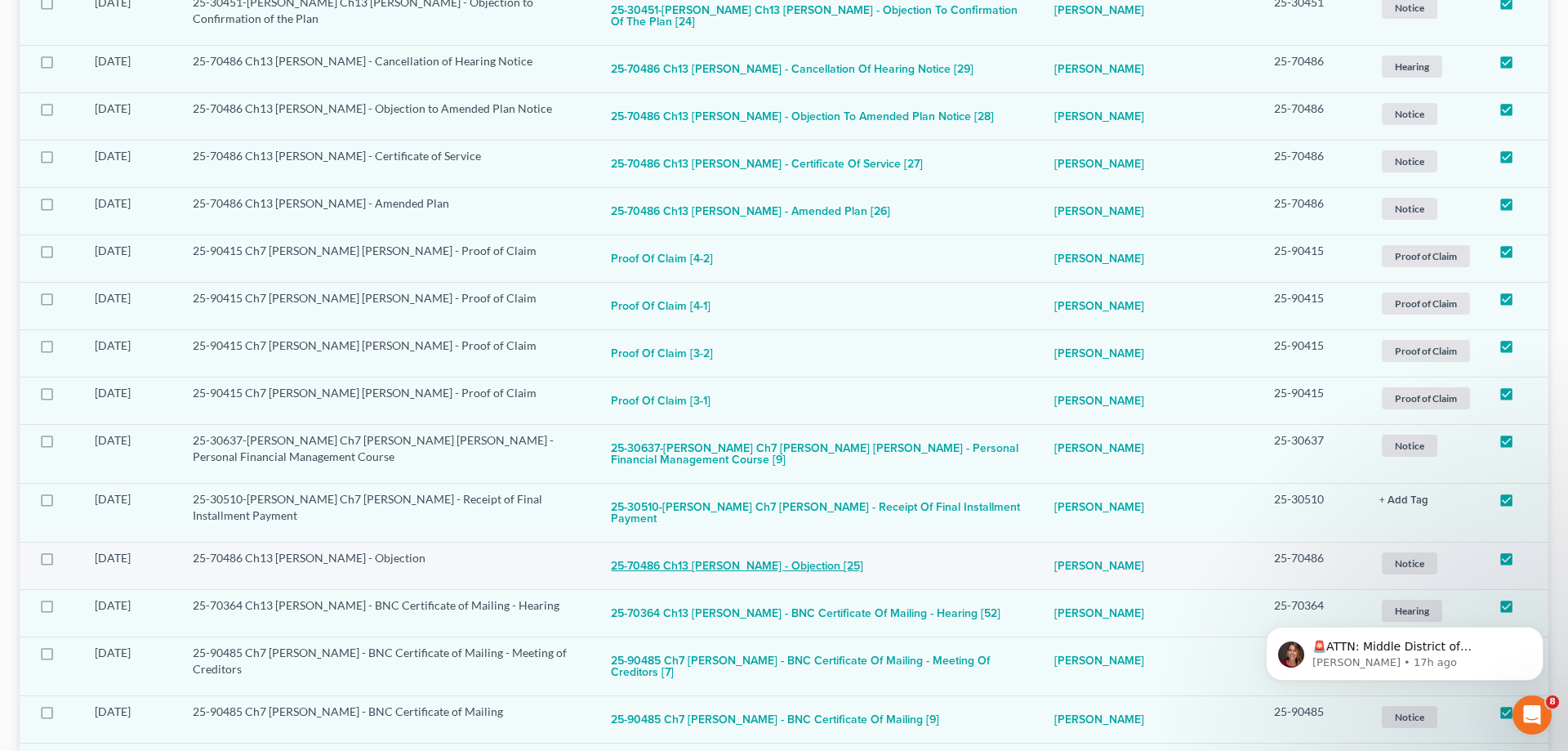
click at [648, 550] on button "25-70486 Ch13 [PERSON_NAME] - Objection [25]" at bounding box center [737, 566] width 252 height 33
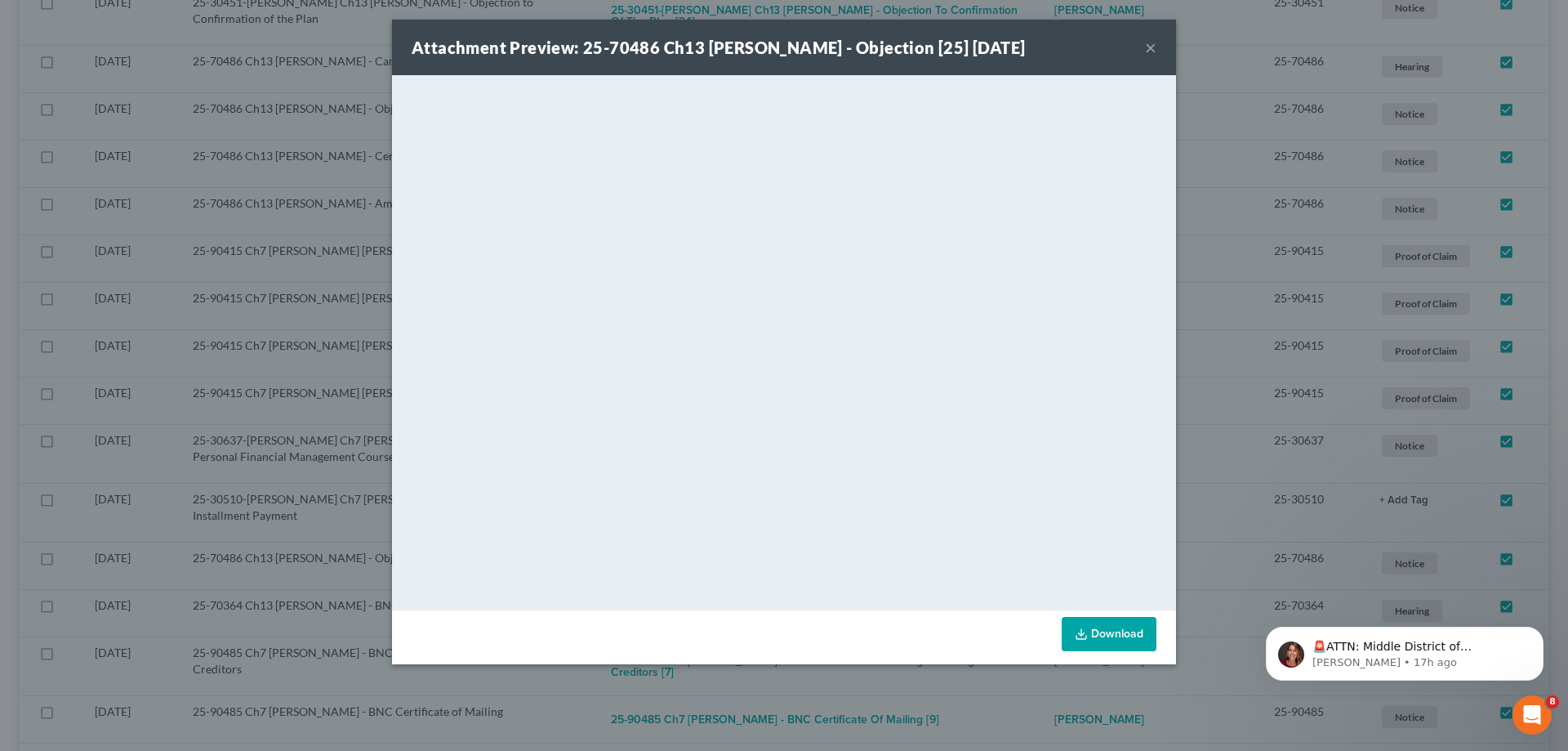
click at [1151, 50] on button "×" at bounding box center [1151, 47] width 12 height 19
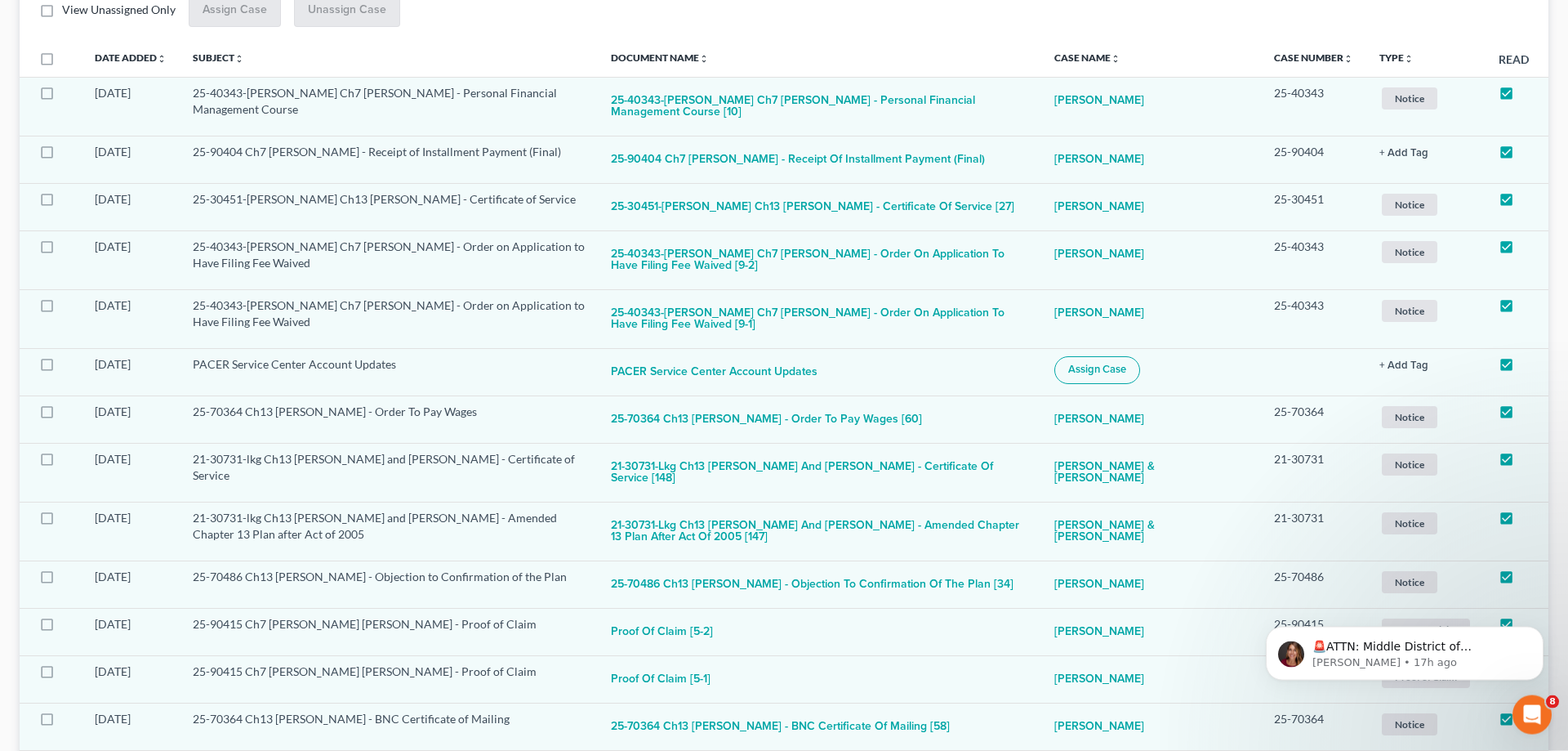
scroll to position [261, 0]
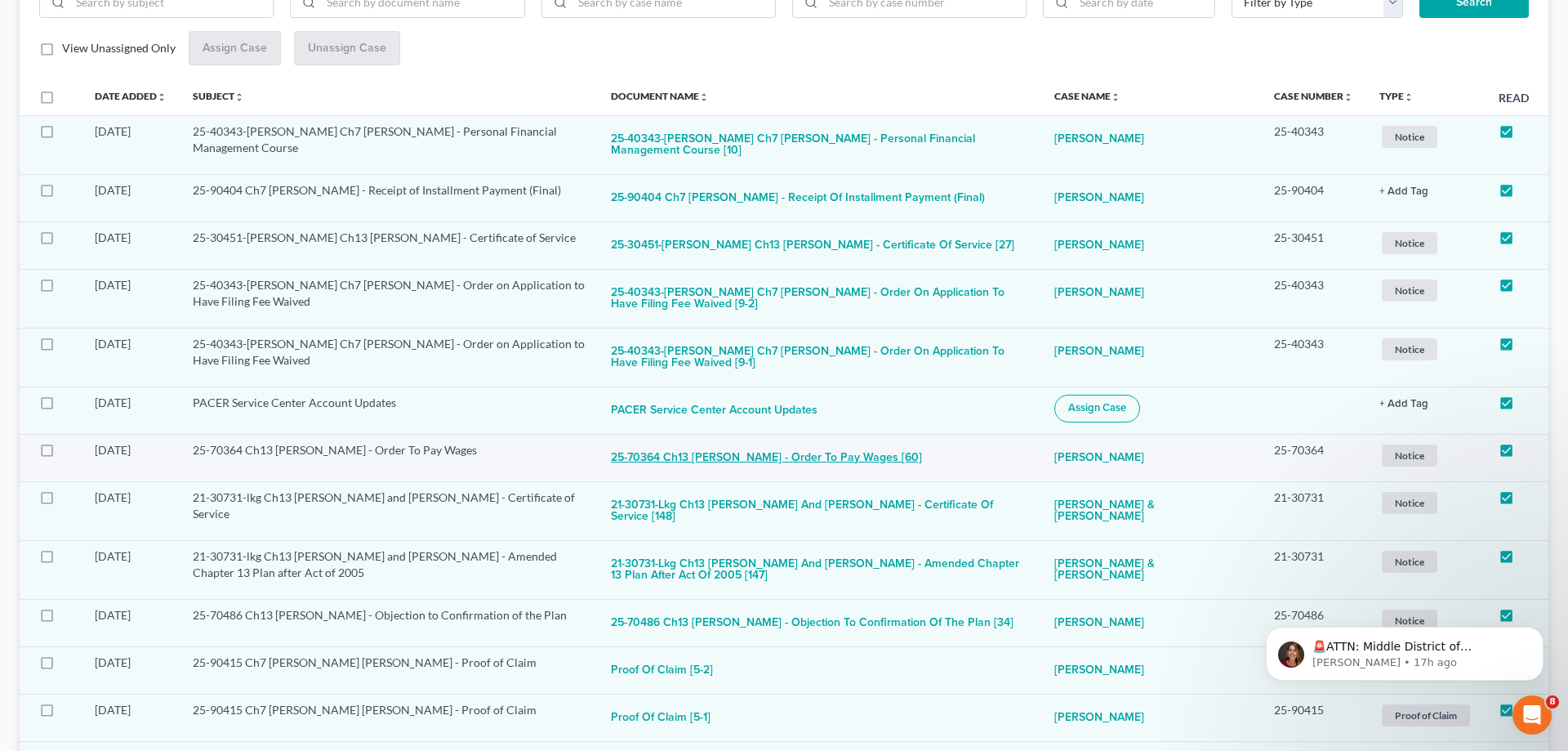
click at [649, 461] on button "25-70364 Ch13 [PERSON_NAME] - Order To Pay Wages [60]" at bounding box center [766, 458] width 311 height 33
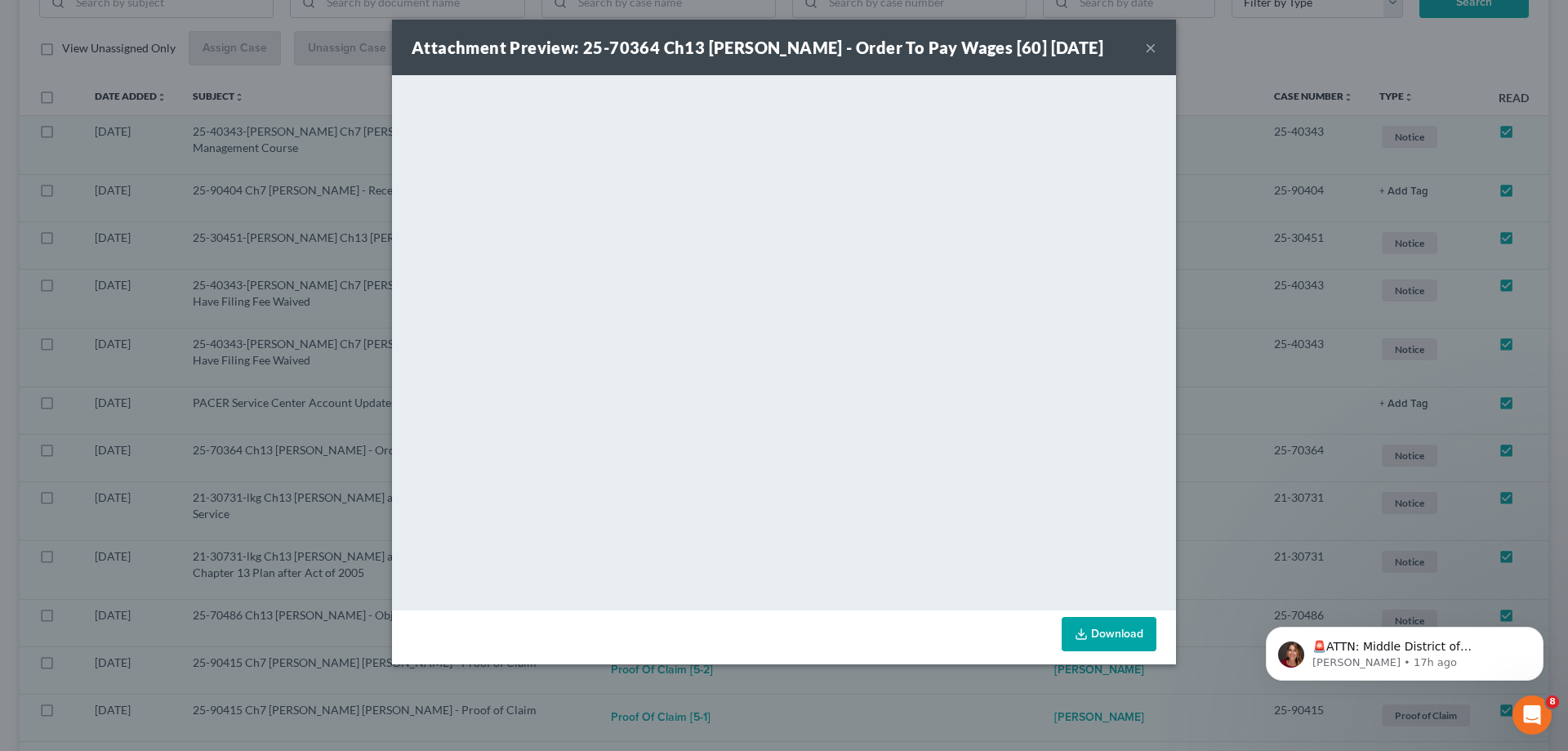
click at [1151, 47] on button "×" at bounding box center [1151, 47] width 12 height 19
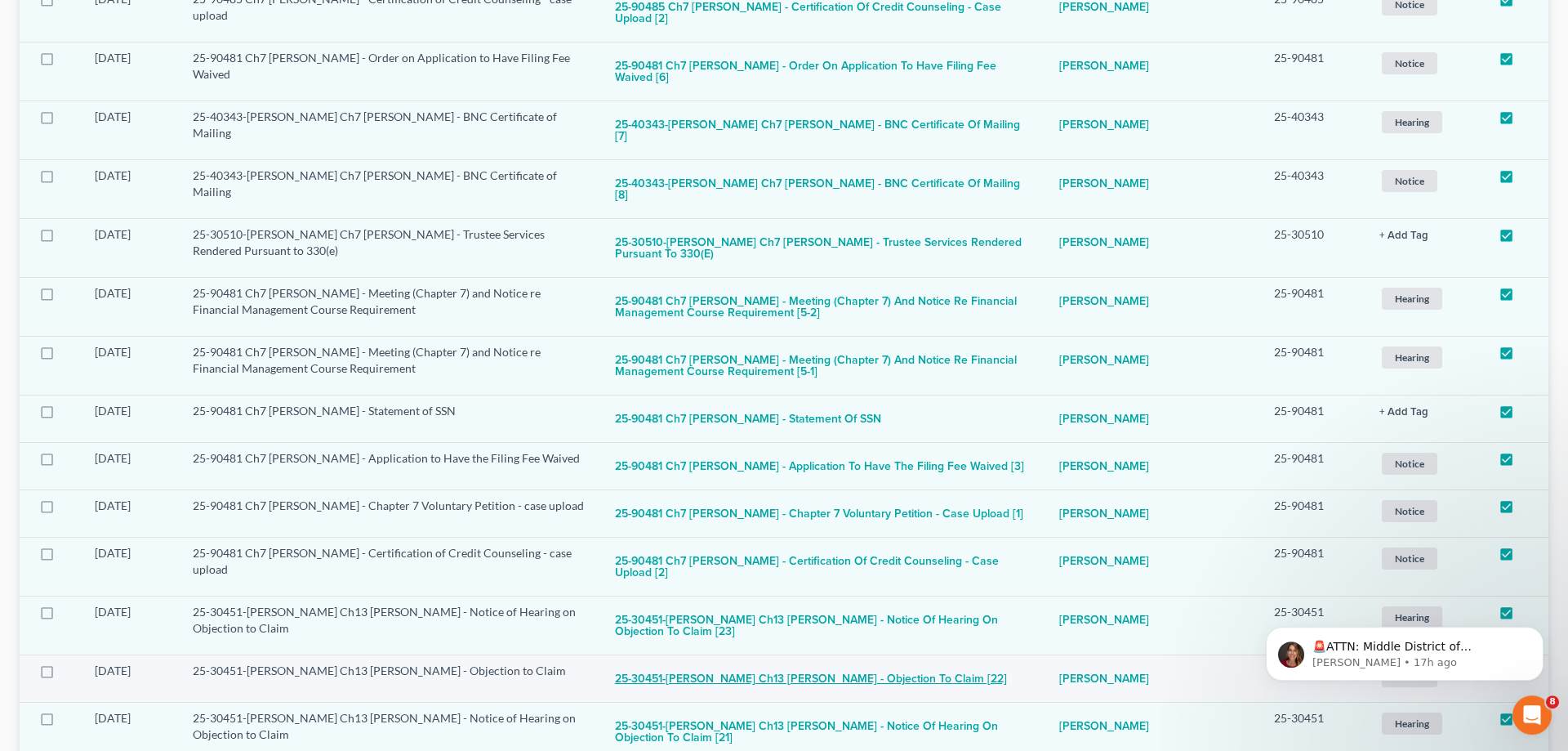
scroll to position [4010, 0]
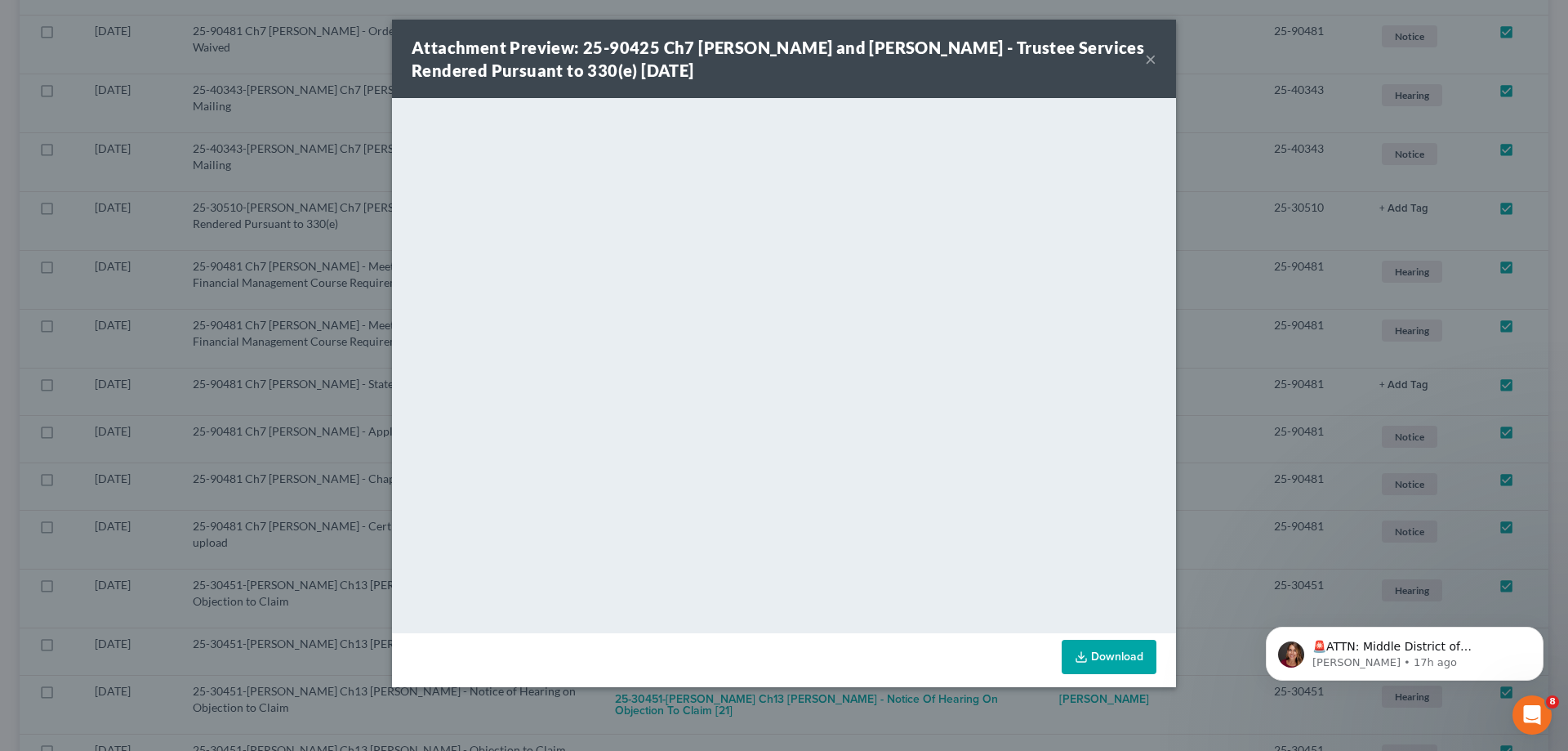
click at [1154, 58] on button "×" at bounding box center [1151, 58] width 12 height 19
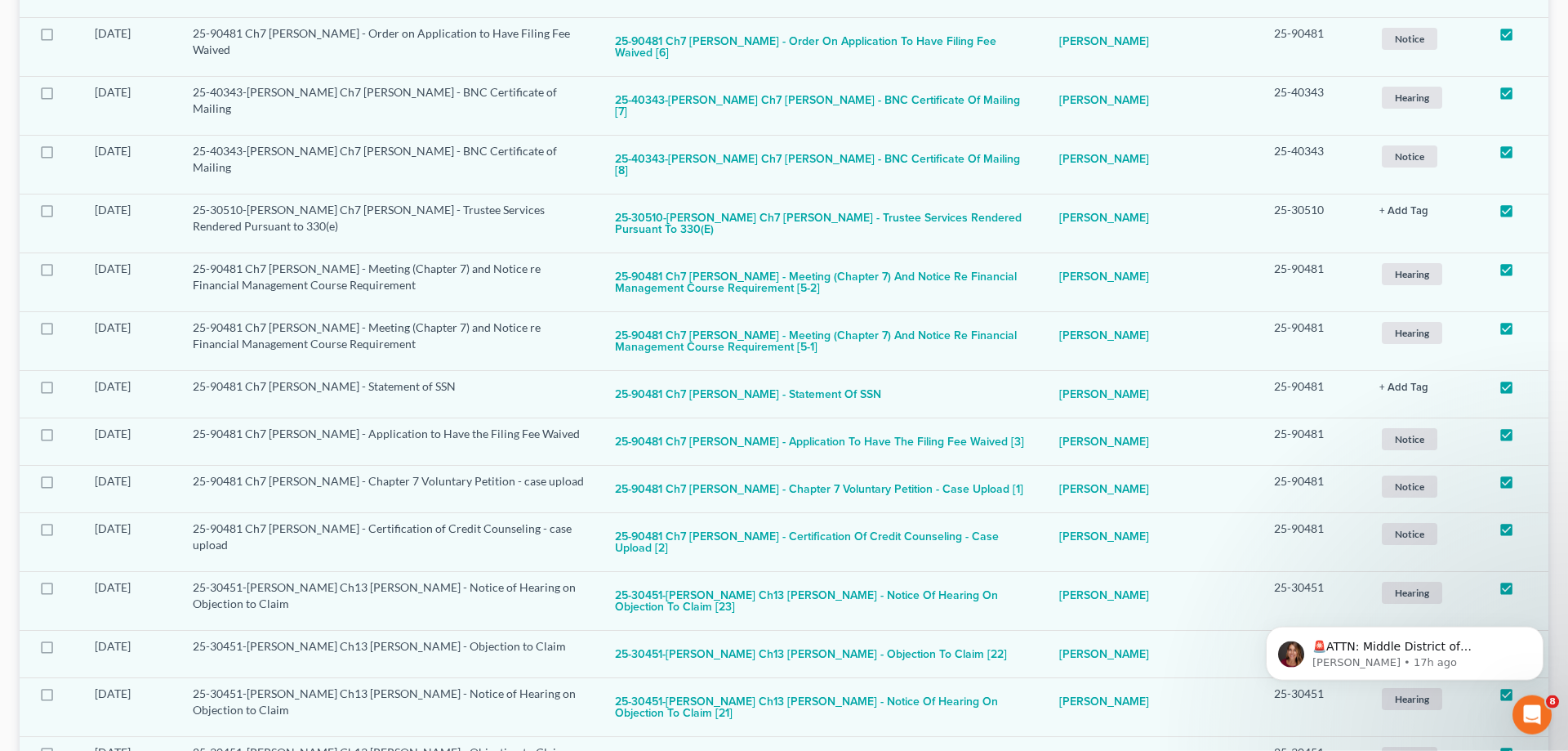
scroll to position [3343, 0]
